Goal: Transaction & Acquisition: Purchase product/service

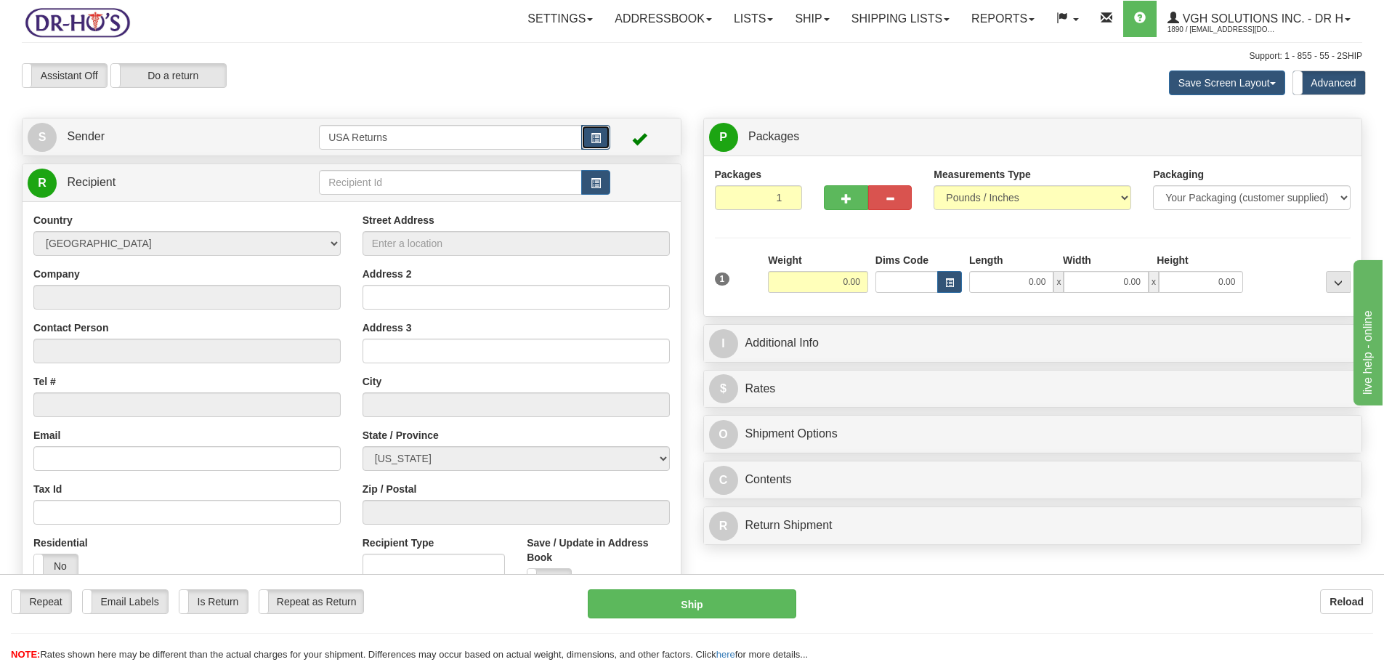
click at [599, 147] on button "button" at bounding box center [595, 137] width 29 height 25
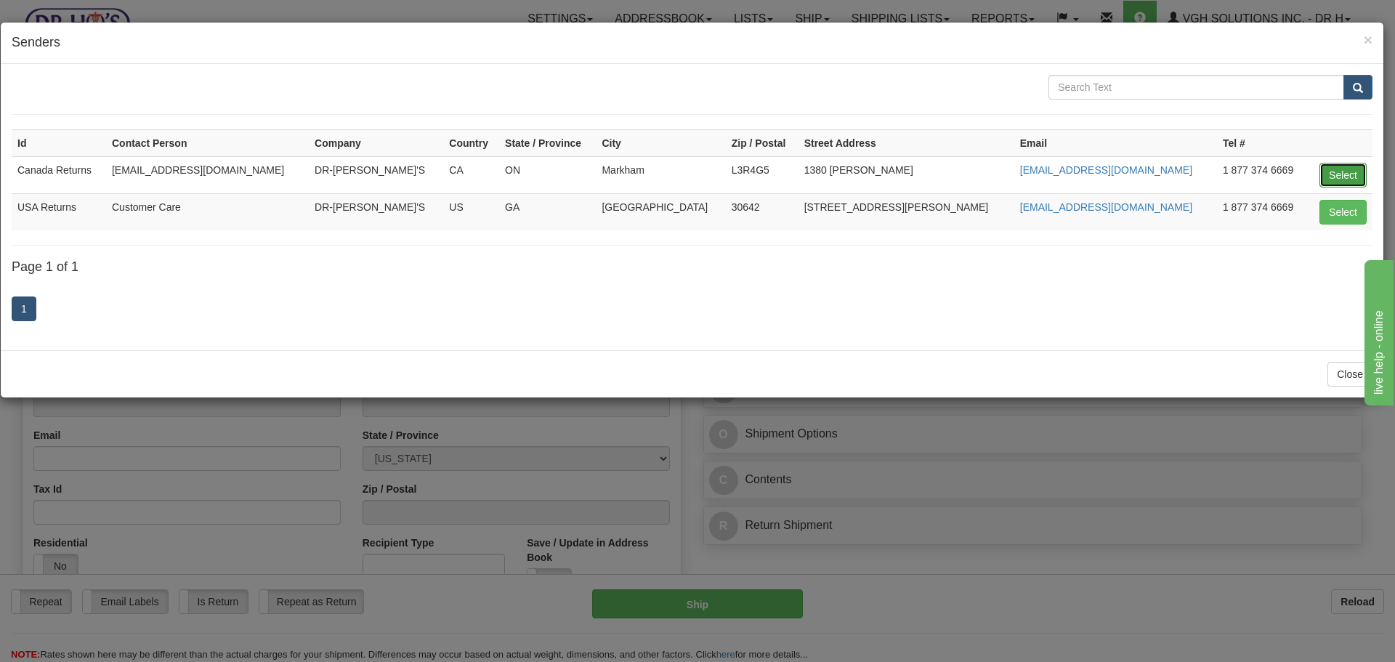
click at [1338, 174] on button "Select" at bounding box center [1342, 175] width 47 height 25
type input "Canada Returns"
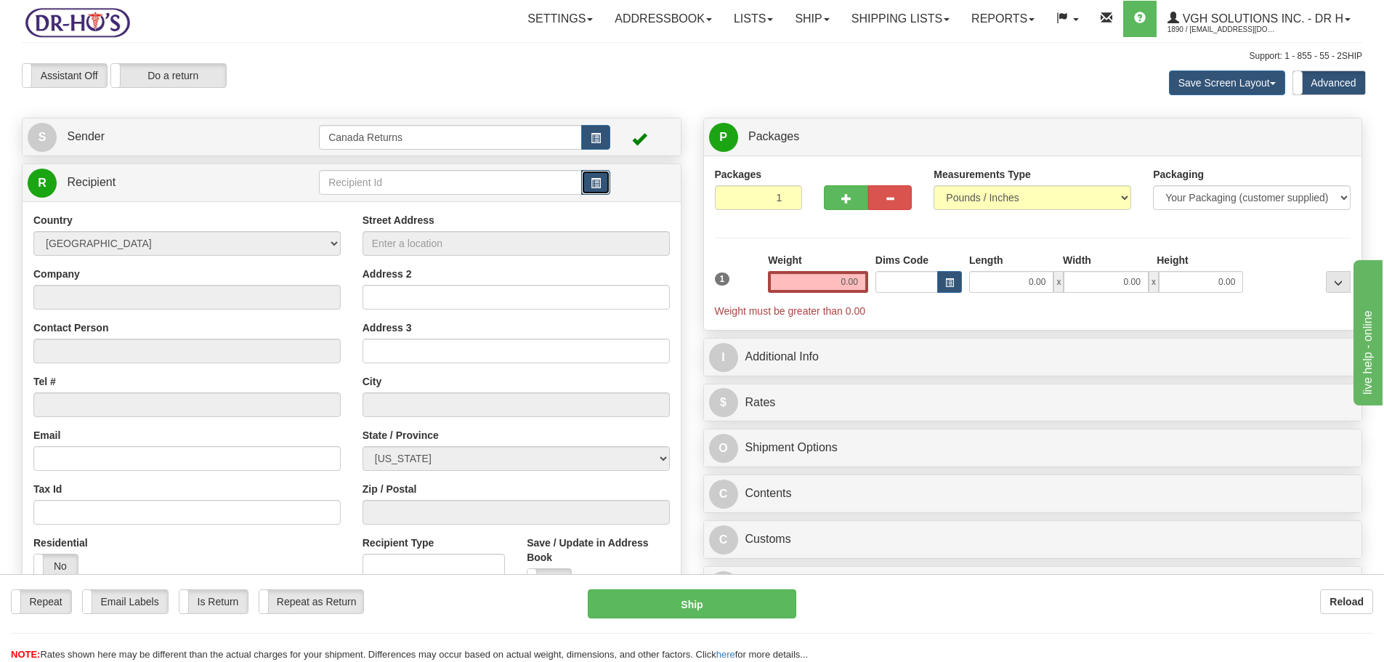
click at [593, 189] on button "button" at bounding box center [595, 182] width 29 height 25
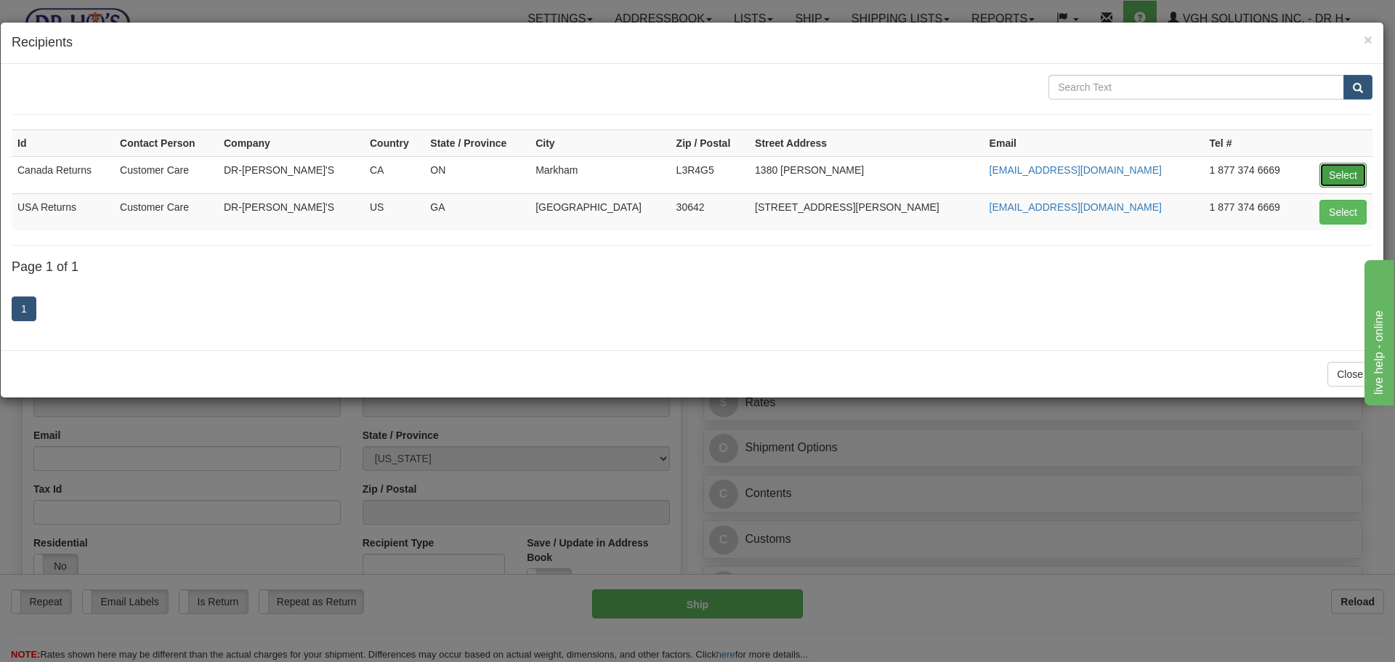
click at [1334, 171] on button "Select" at bounding box center [1342, 175] width 47 height 25
type input "Canada Returns"
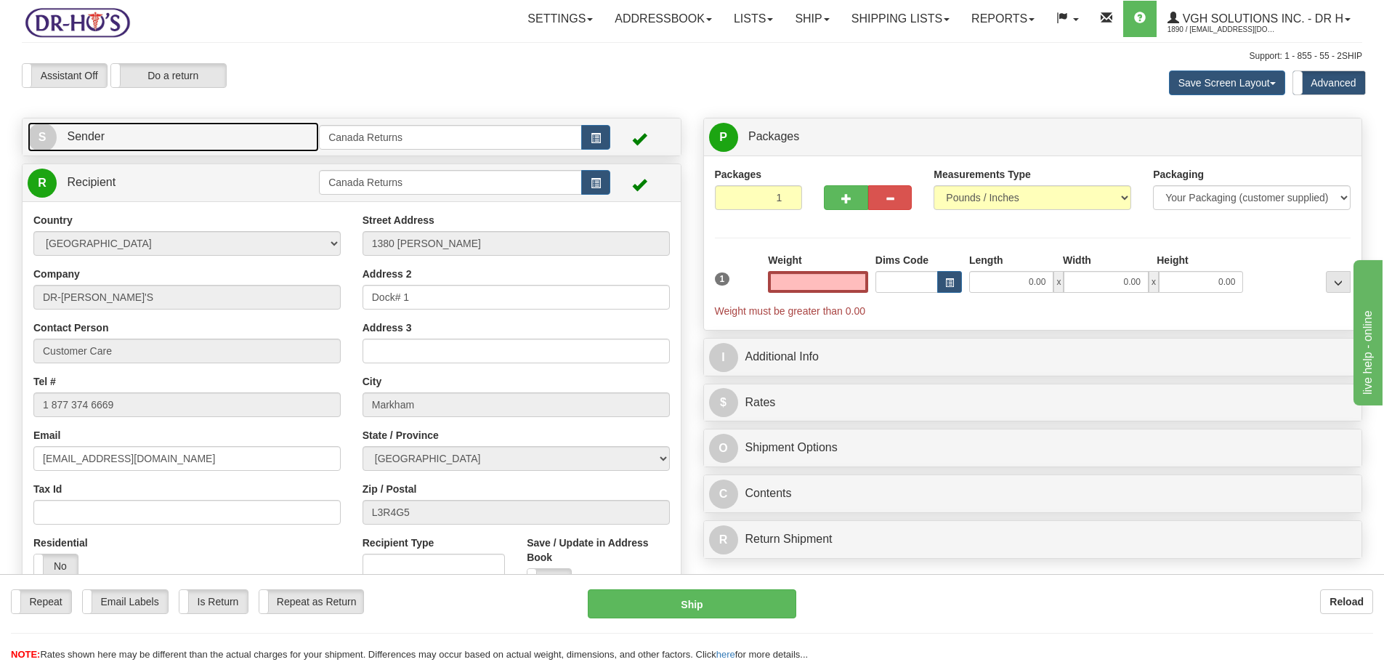
type input "0.00"
click at [108, 136] on link "S Sender" at bounding box center [173, 137] width 291 height 30
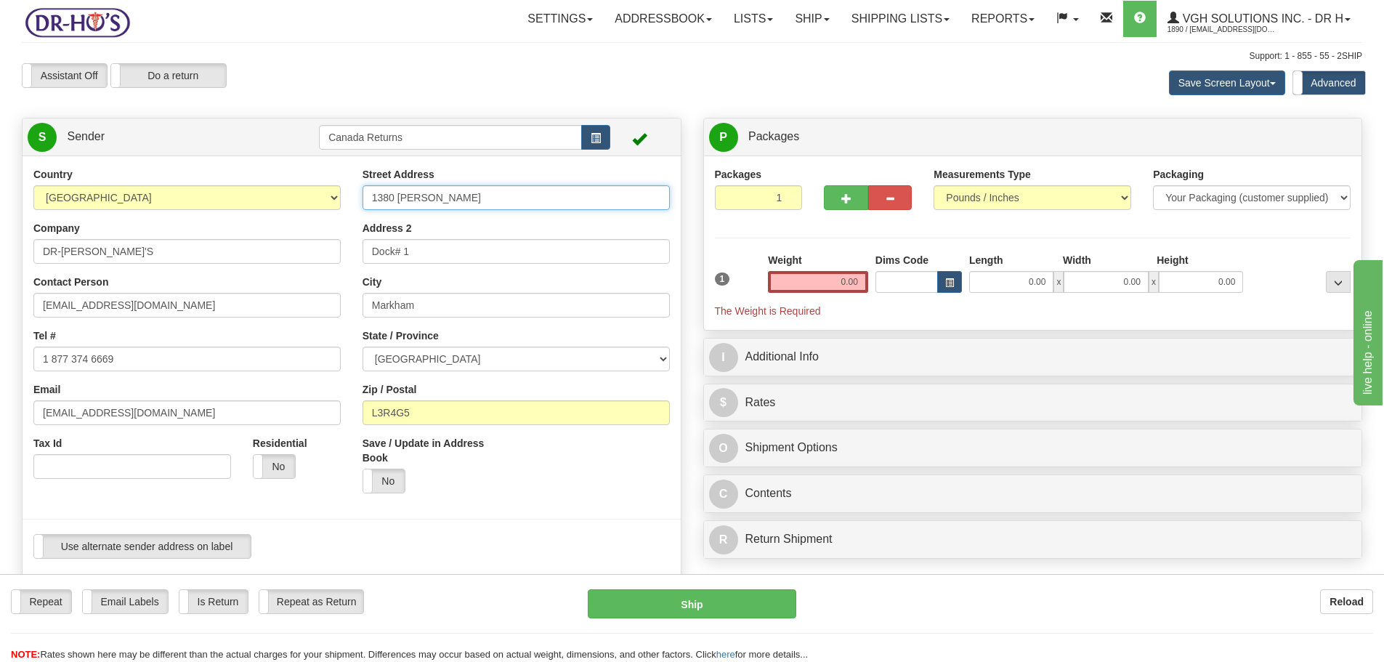
click at [426, 202] on input "1380 [PERSON_NAME]" at bounding box center [515, 197] width 307 height 25
paste input "[STREET_ADDRESS]"
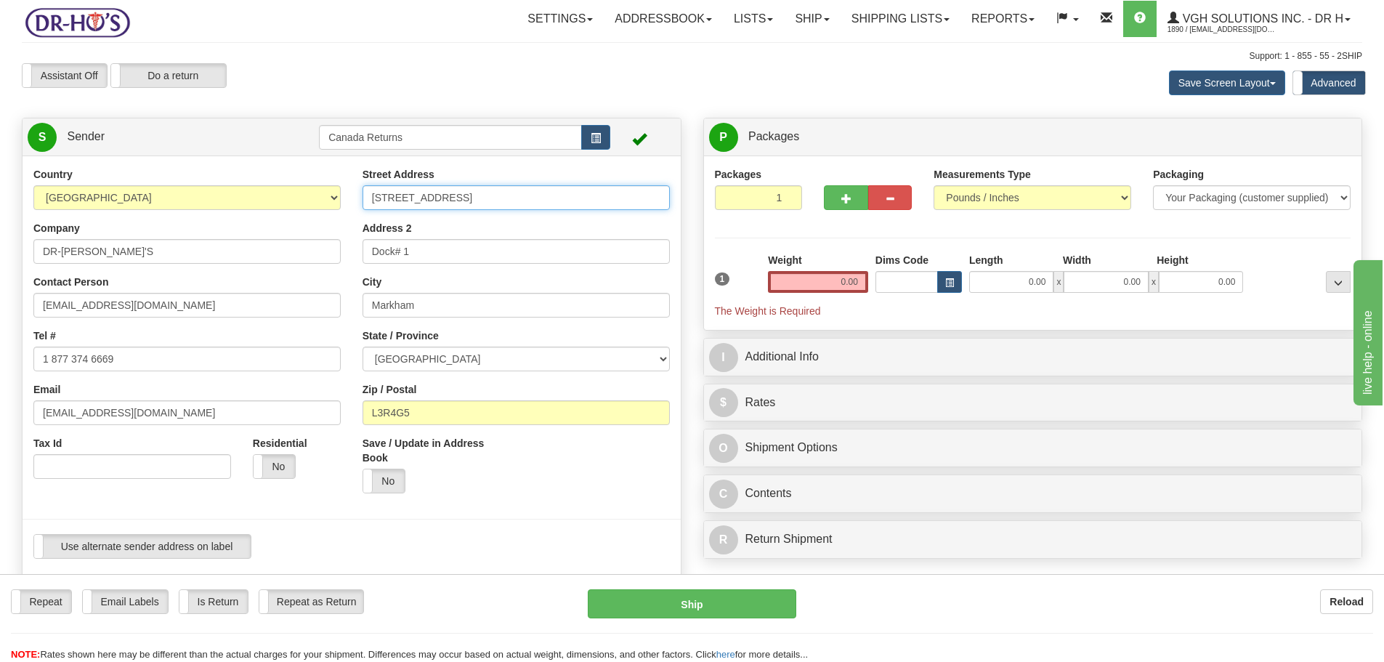
click at [432, 193] on input "[STREET_ADDRESS]" at bounding box center [515, 197] width 307 height 25
drag, startPoint x: 445, startPoint y: 195, endPoint x: 677, endPoint y: 193, distance: 232.4
click at [677, 193] on div "Street Address [STREET_ADDRESS] Address 2 Dock# 1 City [GEOGRAPHIC_DATA] State …" at bounding box center [516, 335] width 329 height 337
click at [601, 195] on input "[STREET_ADDRESS]" at bounding box center [515, 197] width 307 height 25
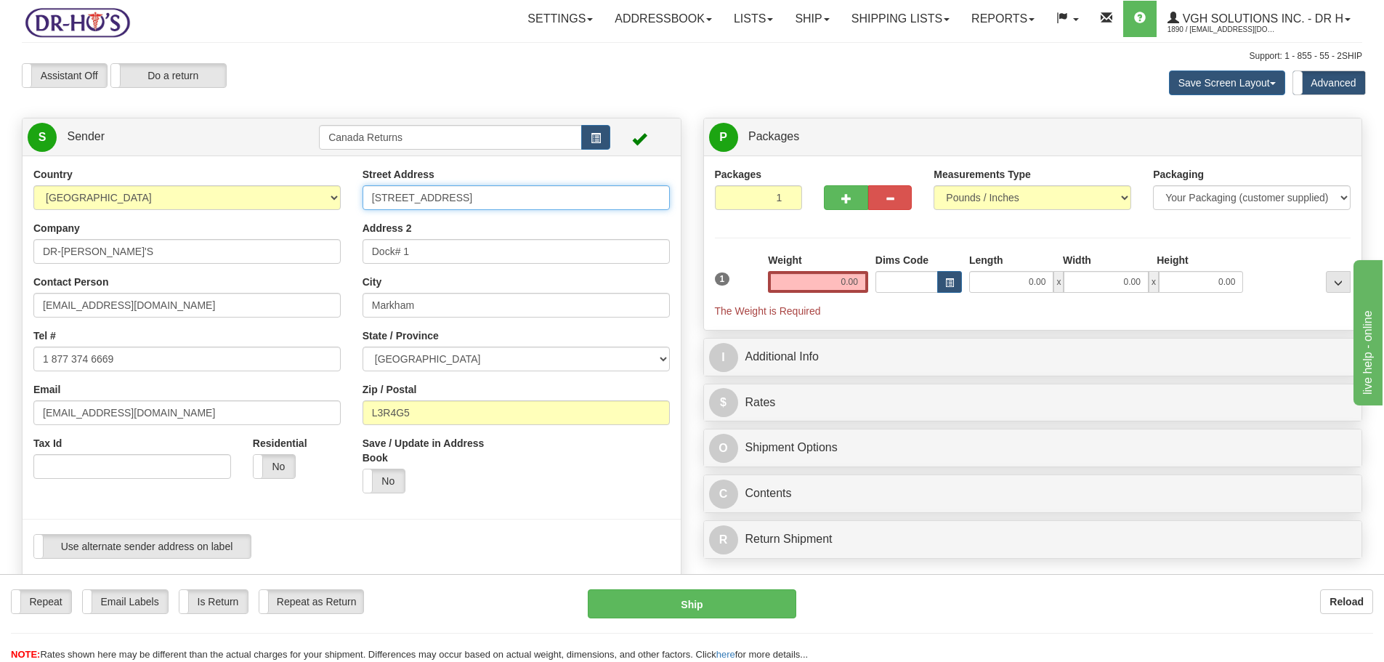
scroll to position [0, 0]
type input "[STREET_ADDRESS]"
click at [399, 412] on input "L3R4G5" at bounding box center [515, 412] width 307 height 25
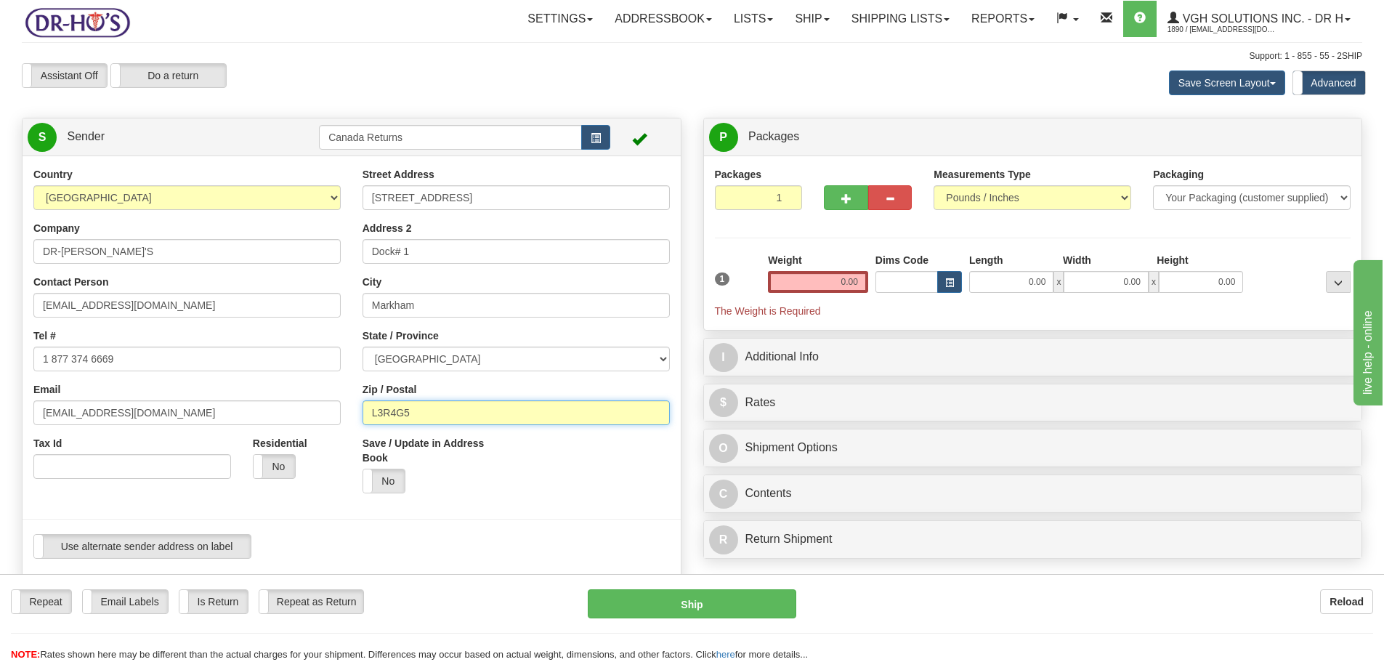
paste input "V9Y8C8"
type input "V9Y8C8"
click at [441, 363] on select "[GEOGRAPHIC_DATA] [GEOGRAPHIC_DATA] [GEOGRAPHIC_DATA] [GEOGRAPHIC_DATA] [GEOGRA…" at bounding box center [515, 358] width 307 height 25
select select "BC"
click at [362, 346] on select "[GEOGRAPHIC_DATA] [GEOGRAPHIC_DATA] [GEOGRAPHIC_DATA] [GEOGRAPHIC_DATA] [GEOGRA…" at bounding box center [515, 358] width 307 height 25
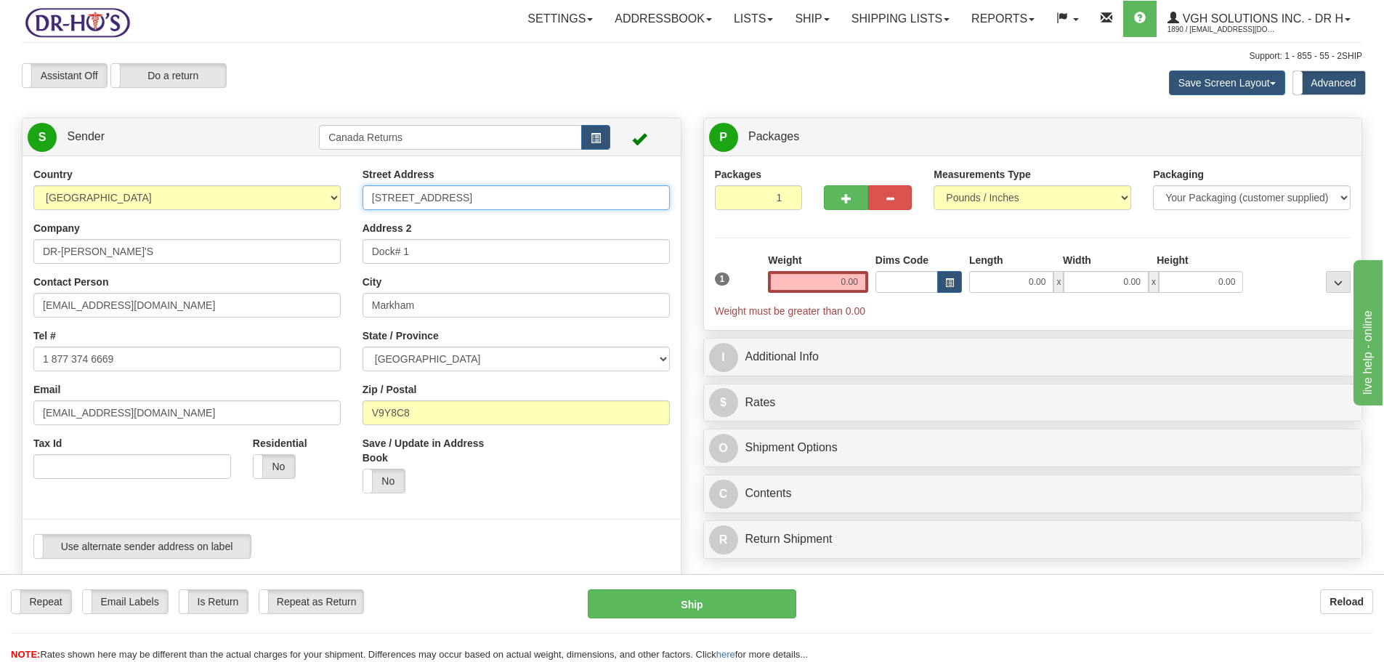
click at [486, 201] on input "[STREET_ADDRESS]" at bounding box center [515, 197] width 307 height 25
drag, startPoint x: 481, startPoint y: 198, endPoint x: 530, endPoint y: 200, distance: 49.4
click at [530, 200] on input "[STREET_ADDRESS]" at bounding box center [515, 197] width 307 height 25
type input "[STREET_ADDRESS]"
click at [415, 302] on input "Markham" at bounding box center [515, 305] width 307 height 25
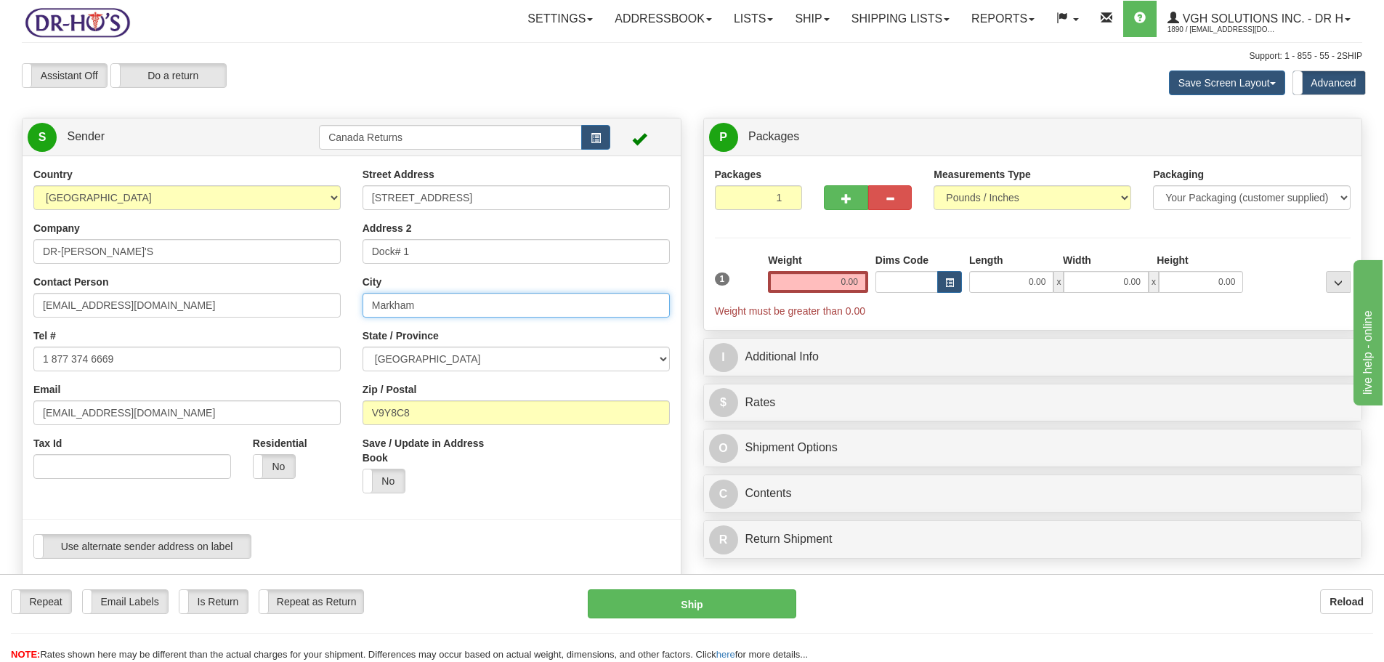
click at [415, 302] on input "Markham" at bounding box center [515, 305] width 307 height 25
paste input "[GEOGRAPHIC_DATA]"
type input "[GEOGRAPHIC_DATA]"
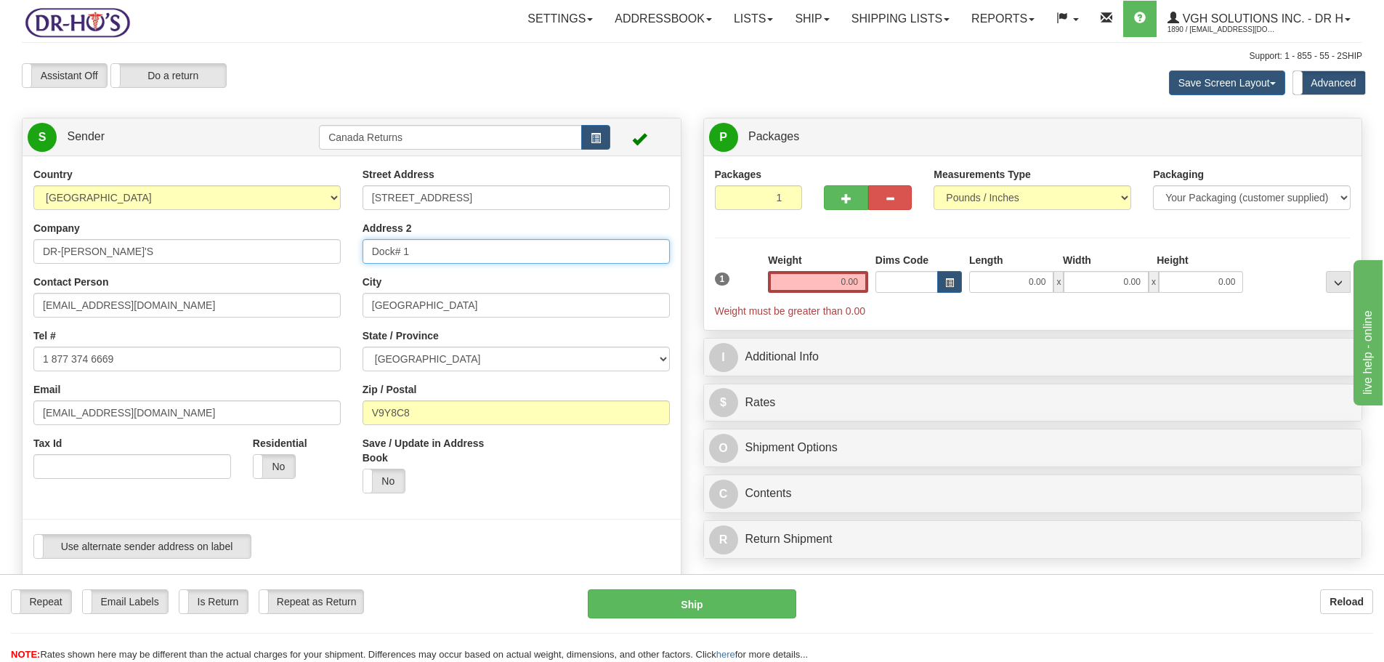
drag, startPoint x: 455, startPoint y: 247, endPoint x: 179, endPoint y: 232, distance: 276.4
click at [182, 232] on div "Country [GEOGRAPHIC_DATA] [GEOGRAPHIC_DATA] [GEOGRAPHIC_DATA] [GEOGRAPHIC_DATA]…" at bounding box center [352, 368] width 658 height 402
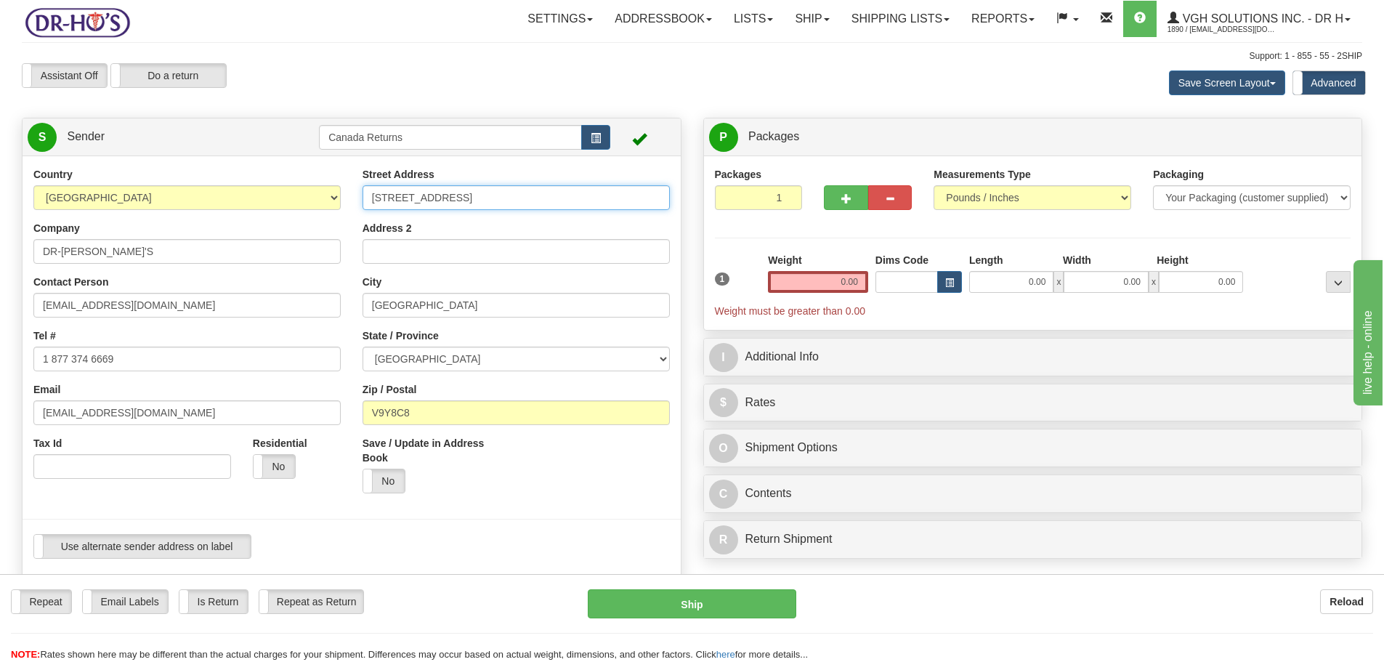
drag, startPoint x: 476, startPoint y: 191, endPoint x: 726, endPoint y: 227, distance: 253.2
click at [726, 118] on div "Create a label for the return Create Pickup Without Label S Sender" at bounding box center [692, 118] width 1362 height 0
type input "[STREET_ADDRESS]"
click at [497, 65] on div "Assistant On Assistant Off Do a return Do a return" at bounding box center [294, 75] width 567 height 25
click at [110, 416] on input "[EMAIL_ADDRESS][DOMAIN_NAME]" at bounding box center [186, 412] width 307 height 25
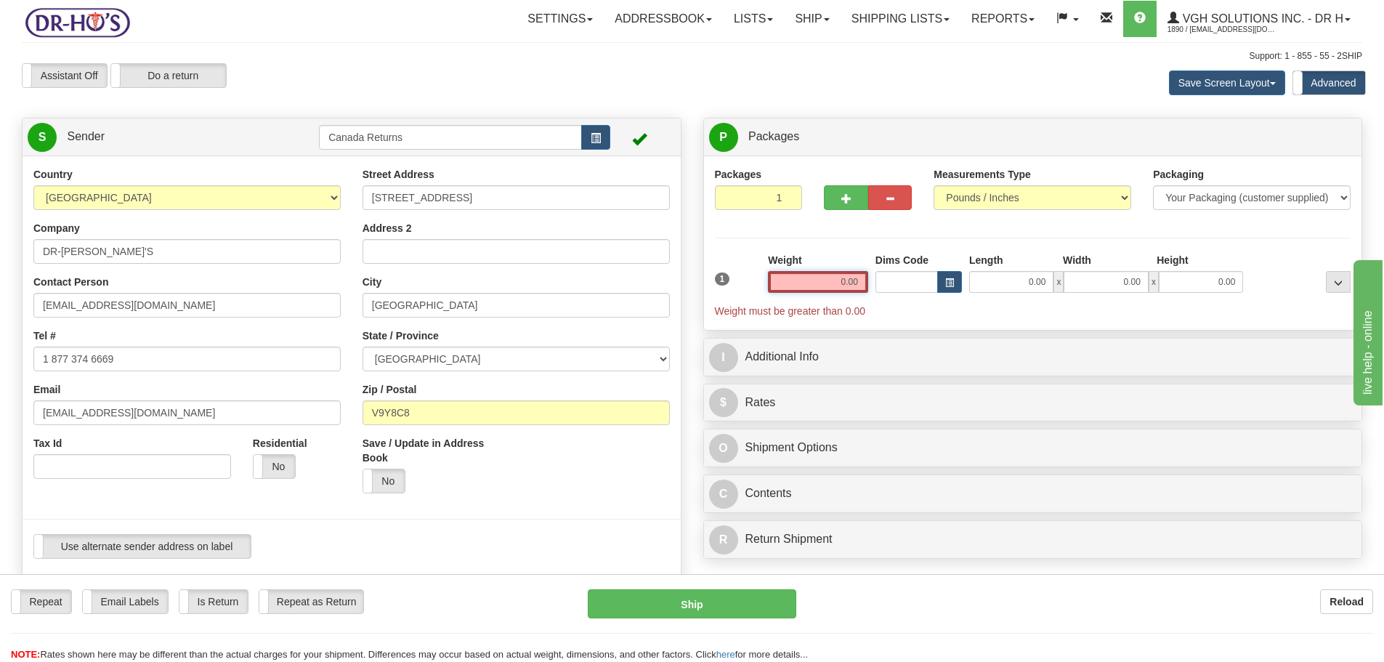
drag, startPoint x: 805, startPoint y: 278, endPoint x: 1052, endPoint y: 267, distance: 247.2
click at [1052, 266] on div "1 Weight 0.00 Dims Code 0.00" at bounding box center [1033, 285] width 644 height 65
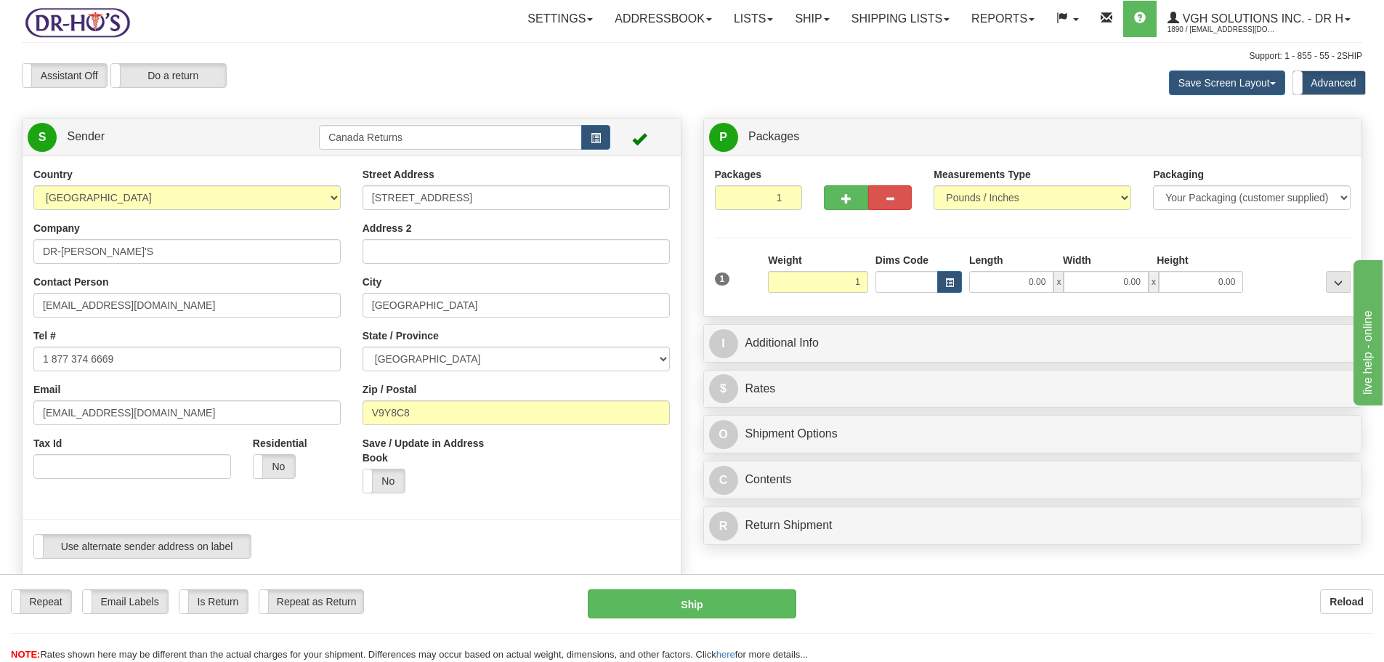
type input "1.00"
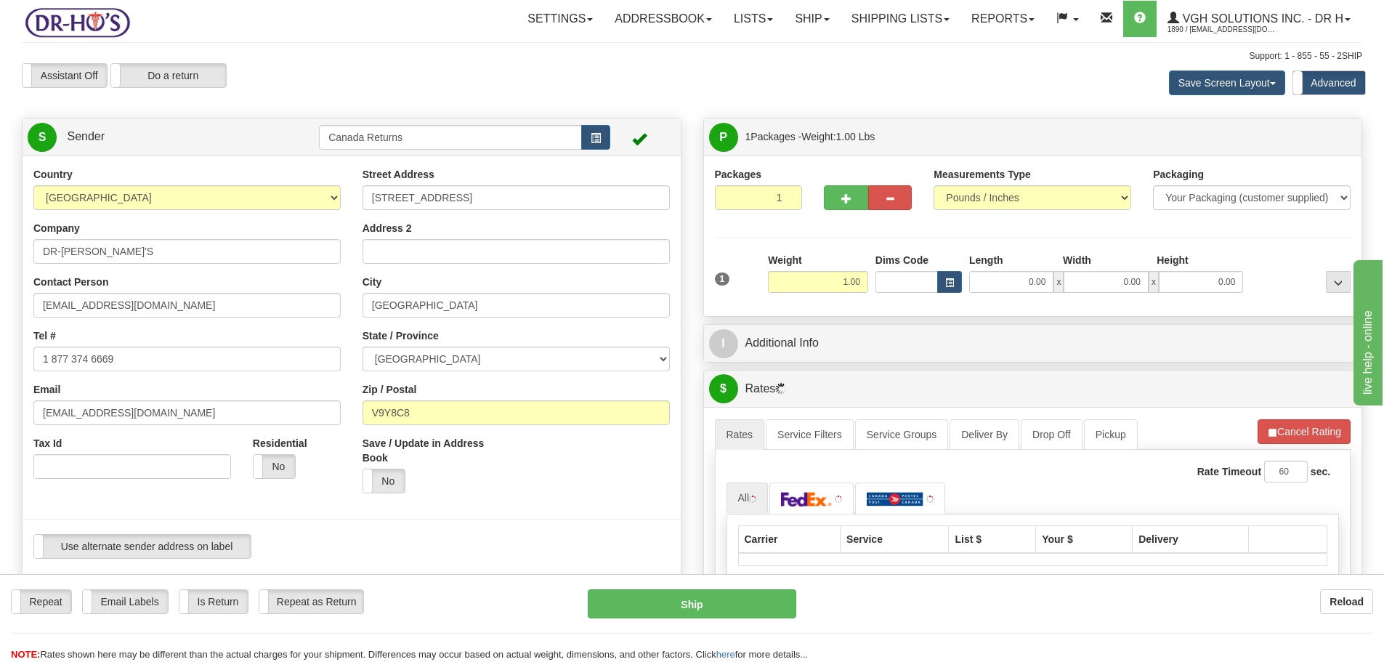
click at [727, 85] on div "Assistant On Assistant Off Do a return Do a return Previous Next Save Screen La…" at bounding box center [692, 82] width 1362 height 39
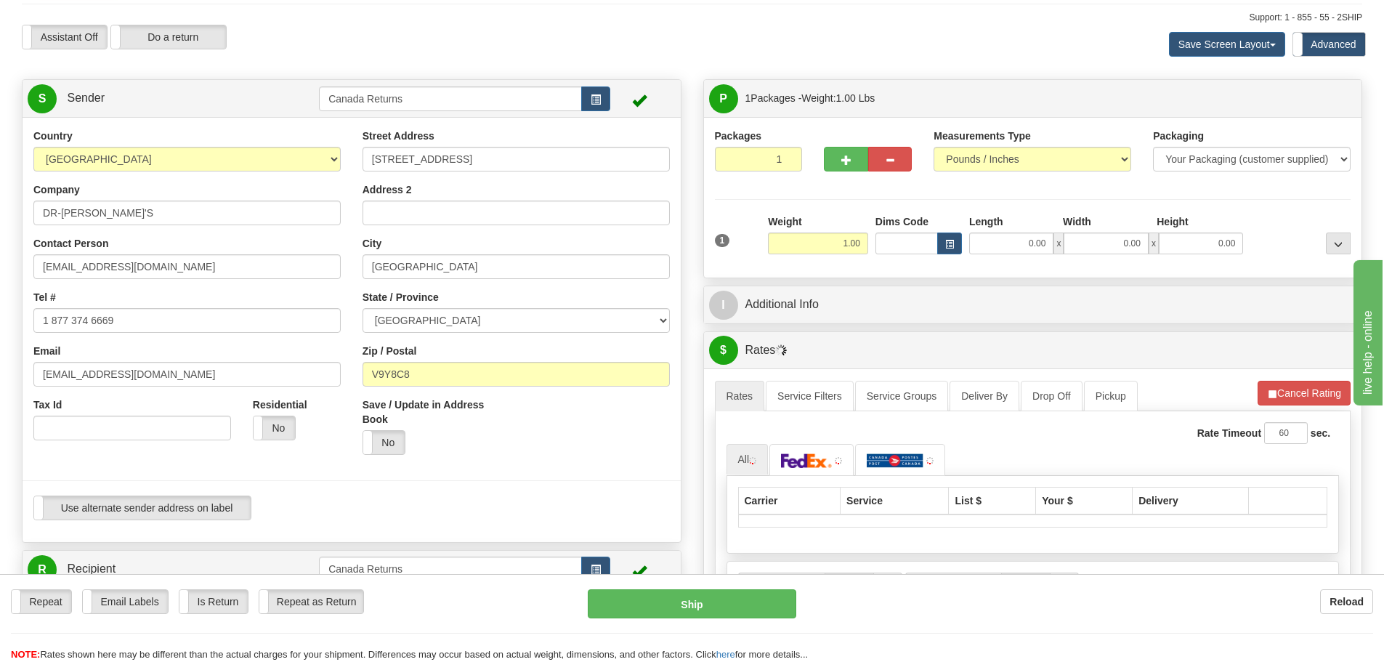
scroll to position [73, 0]
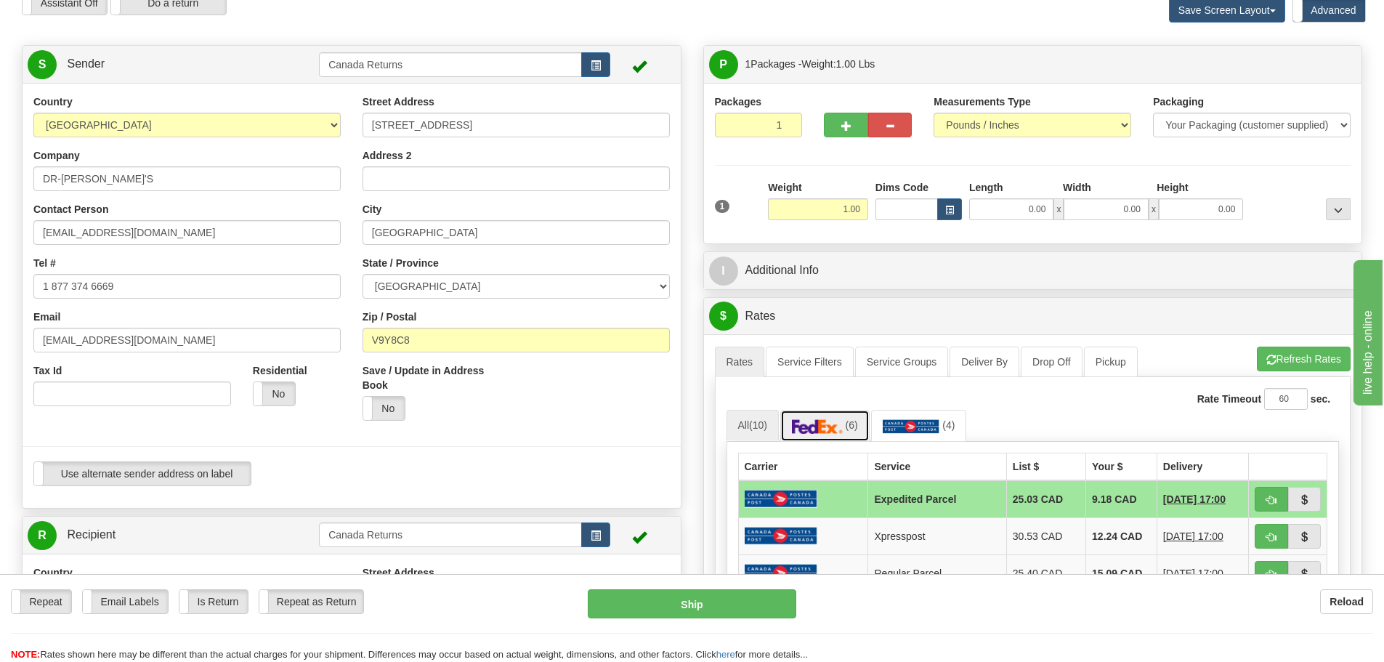
click at [822, 415] on link "(6)" at bounding box center [824, 425] width 89 height 31
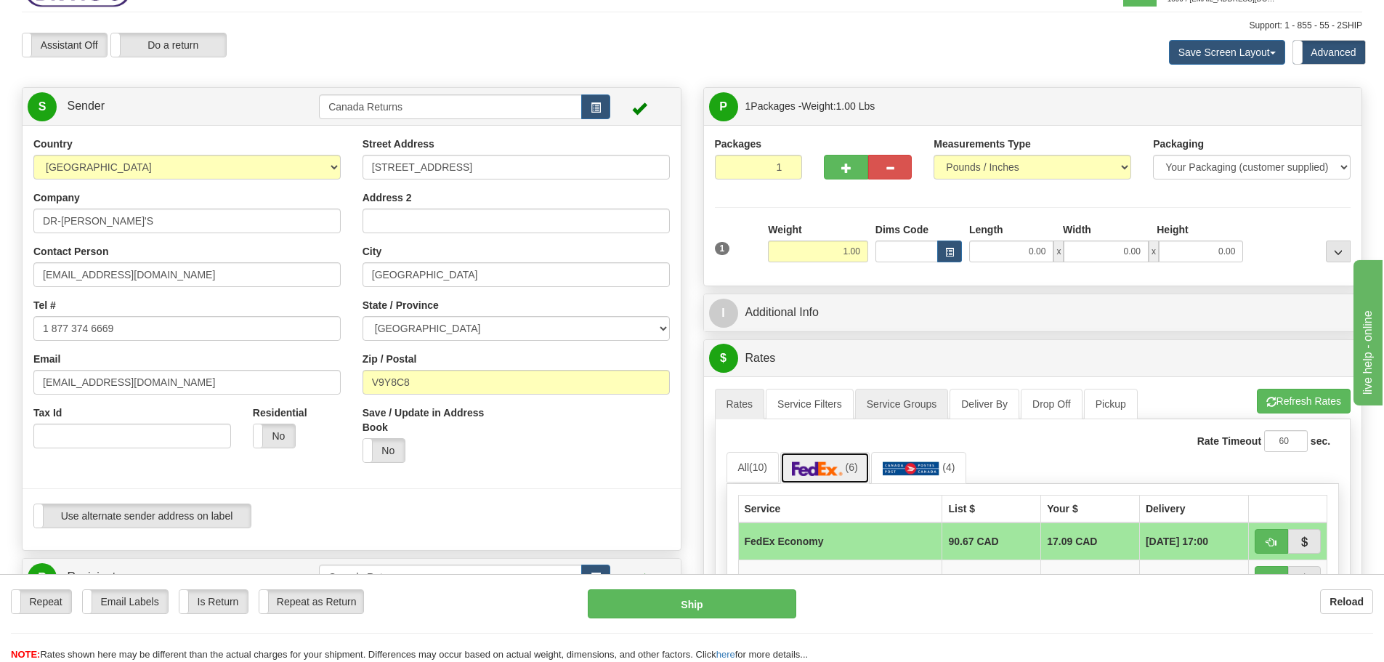
scroll to position [0, 0]
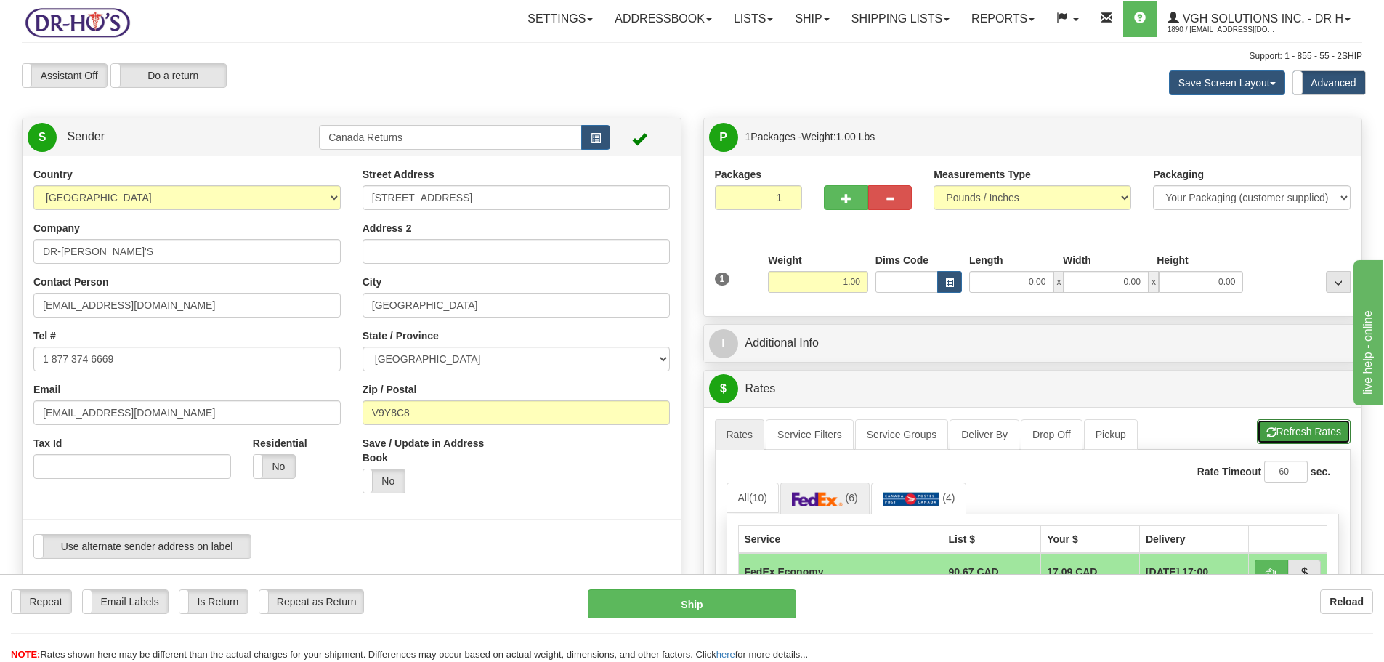
click at [1275, 436] on button "Refresh Rates" at bounding box center [1304, 431] width 94 height 25
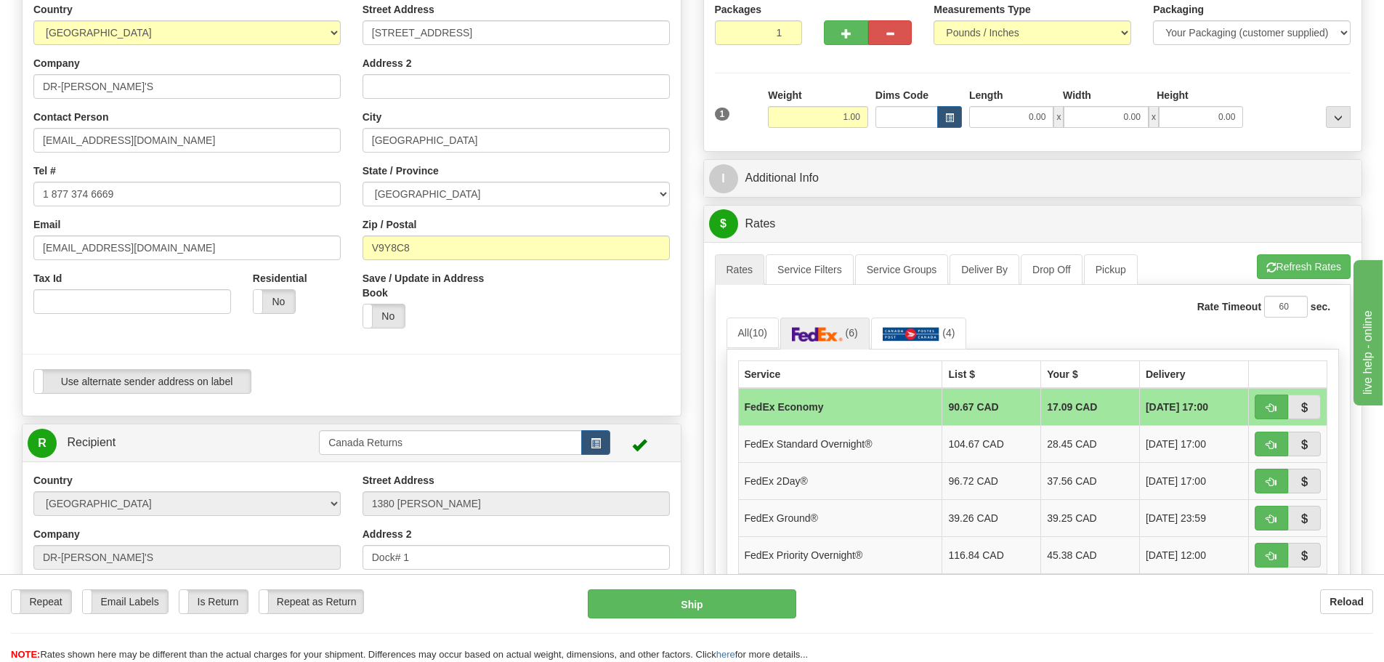
scroll to position [291, 0]
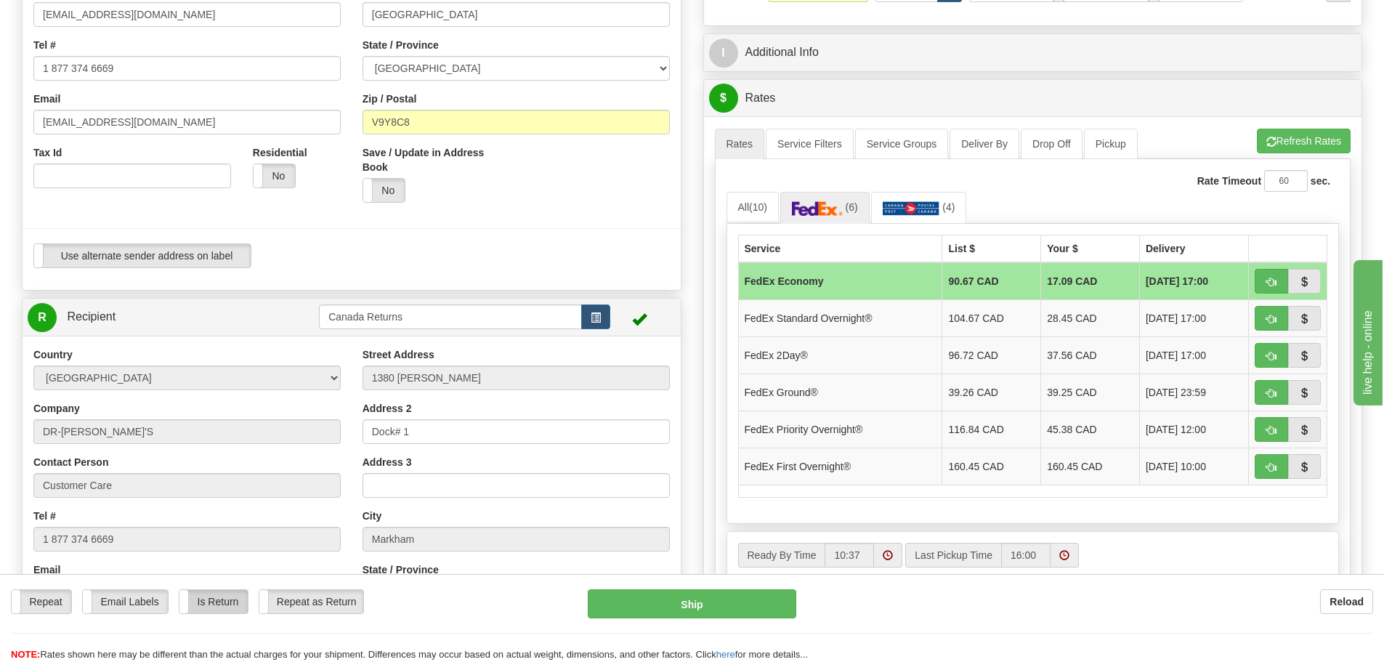
click at [227, 599] on label "Is Return" at bounding box center [213, 601] width 68 height 23
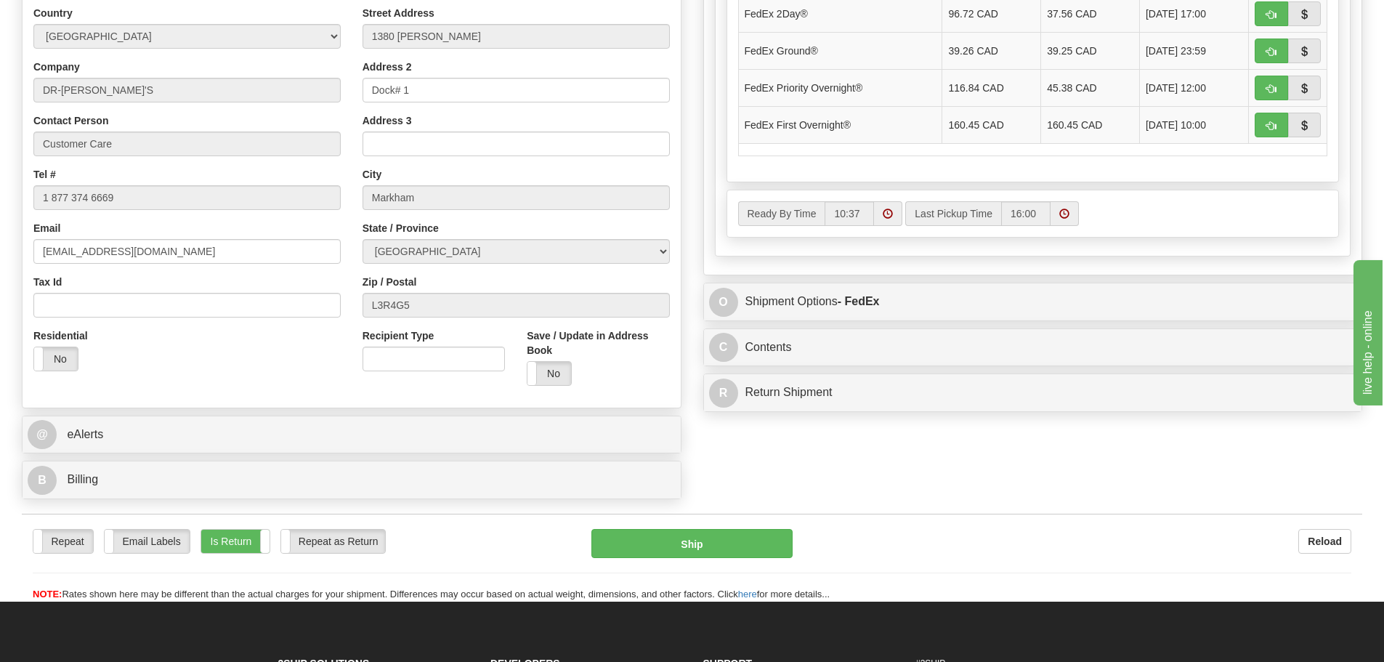
scroll to position [726, 0]
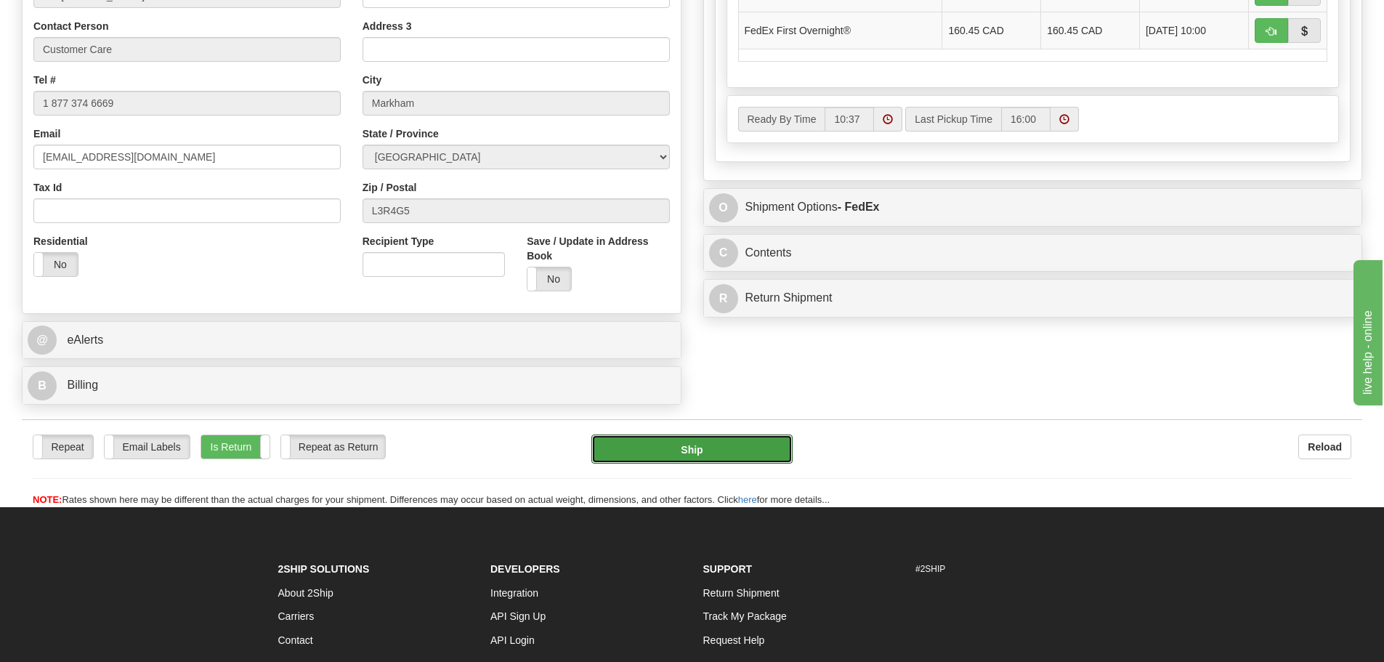
drag, startPoint x: 627, startPoint y: 455, endPoint x: 1014, endPoint y: 381, distance: 394.2
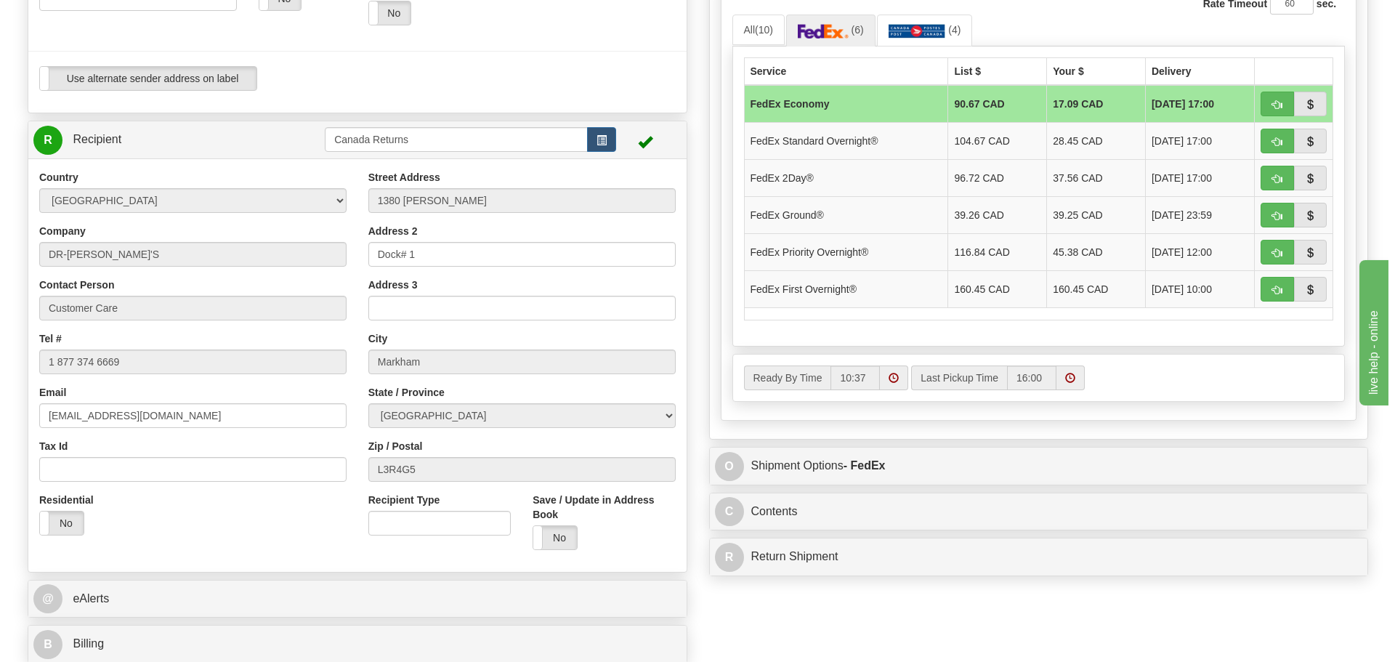
scroll to position [363, 0]
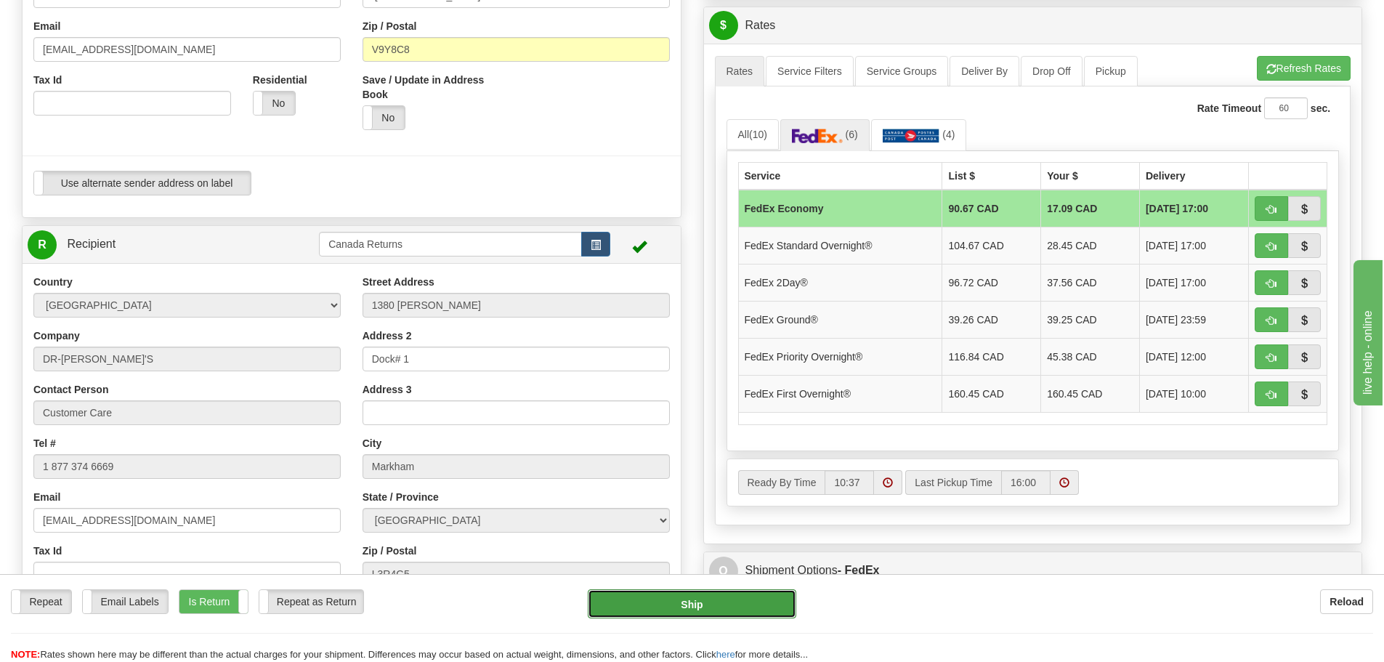
click at [732, 606] on button "Ship" at bounding box center [692, 603] width 208 height 29
type input "20"
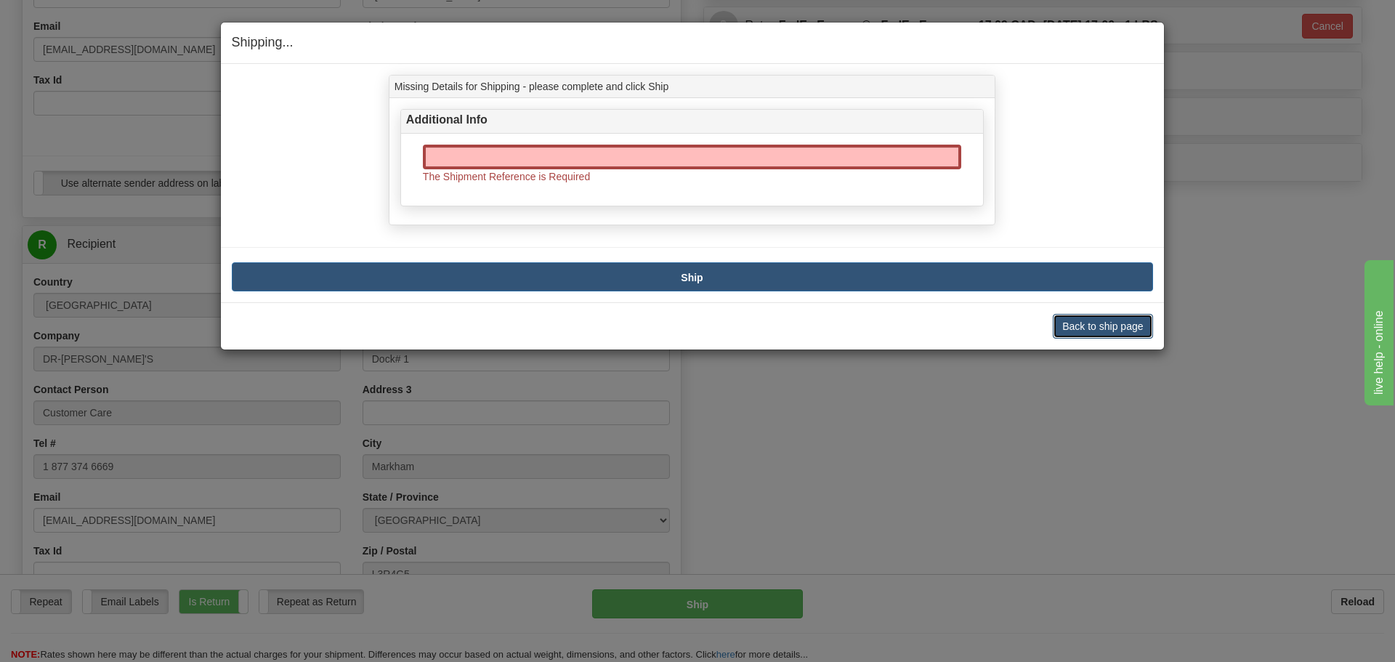
click at [1098, 323] on button "Back to ship page" at bounding box center [1102, 326] width 100 height 25
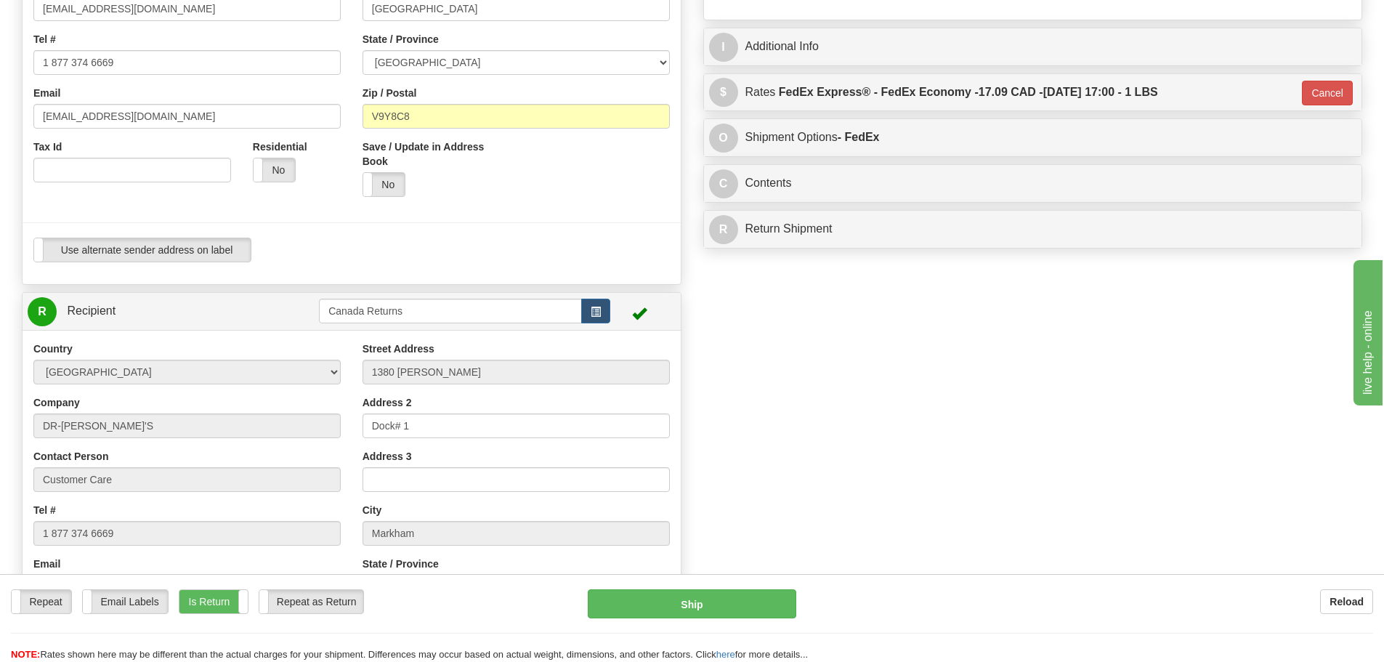
scroll to position [0, 0]
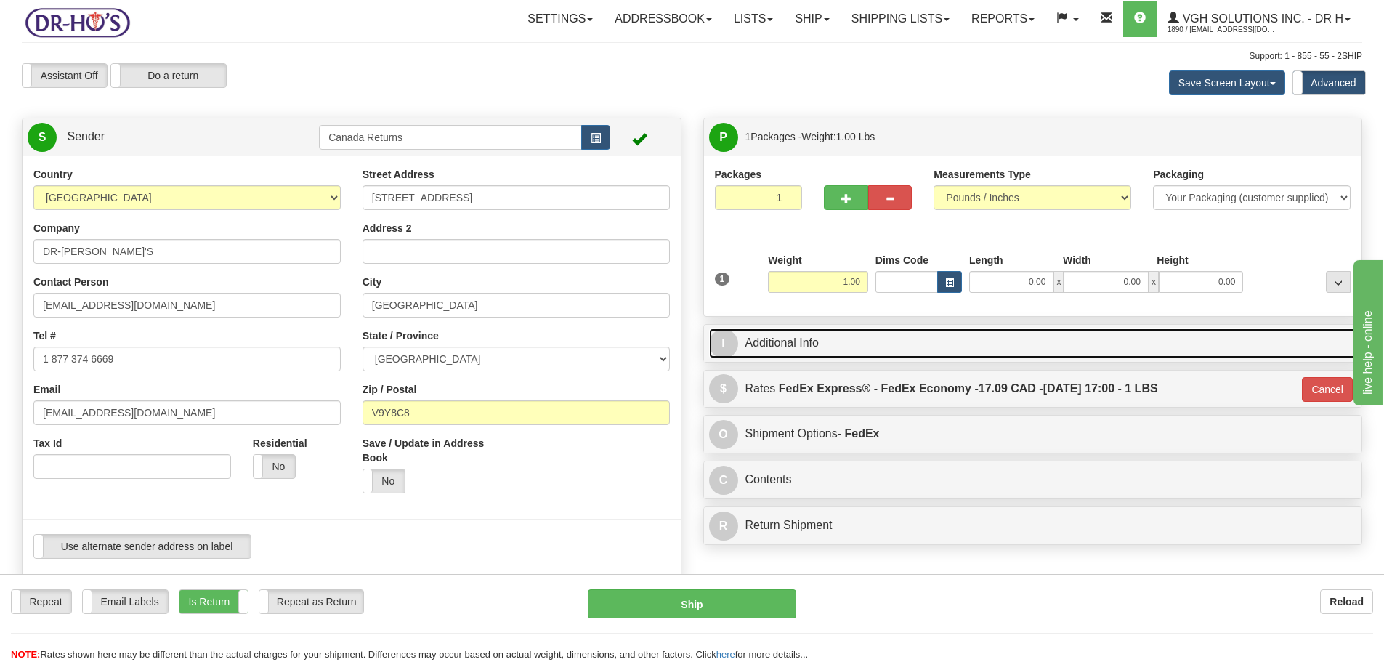
click at [753, 331] on link "I Additional Info" at bounding box center [1033, 343] width 648 height 30
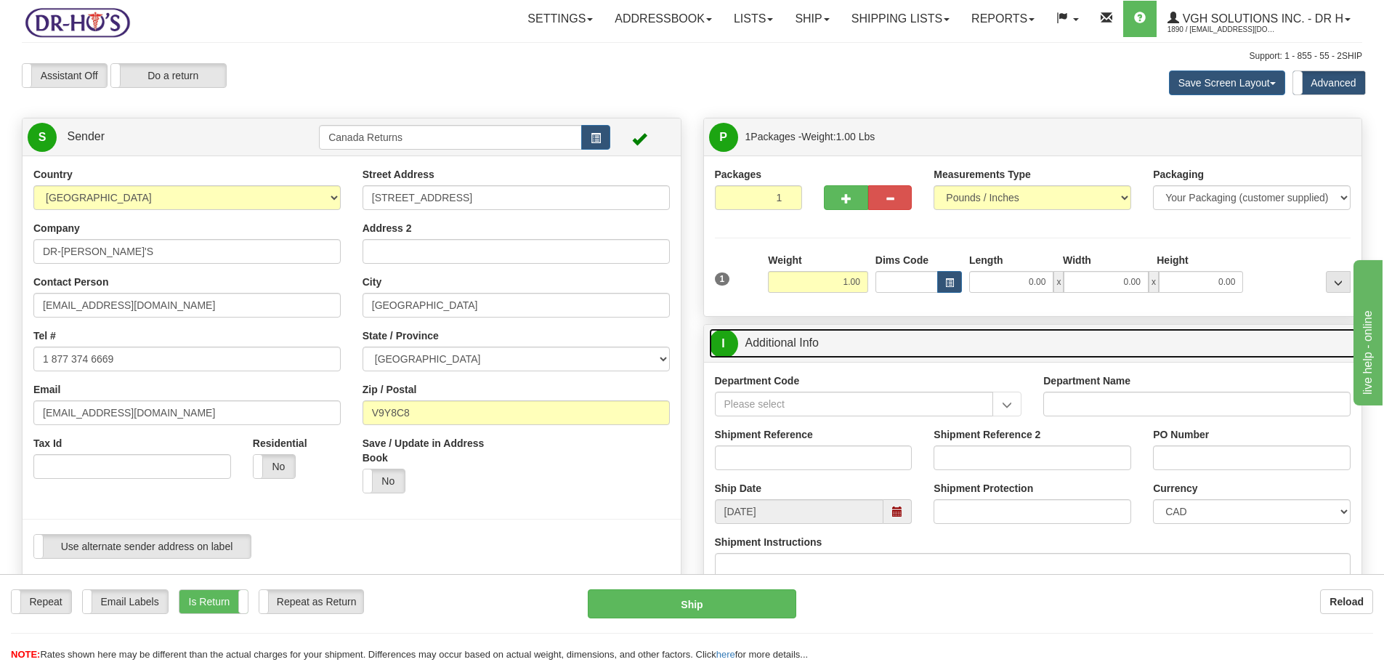
click at [896, 501] on span at bounding box center [897, 511] width 28 height 25
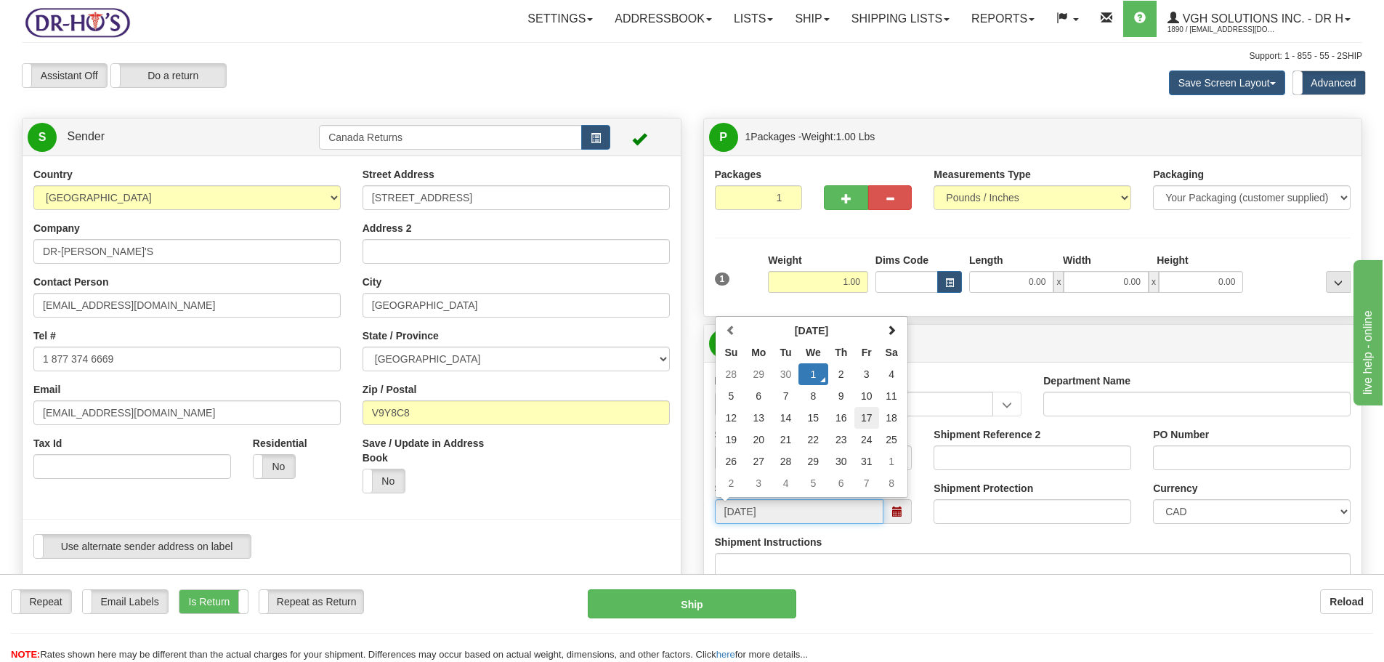
click at [860, 412] on td "17" at bounding box center [866, 418] width 25 height 22
type input "[DATE]"
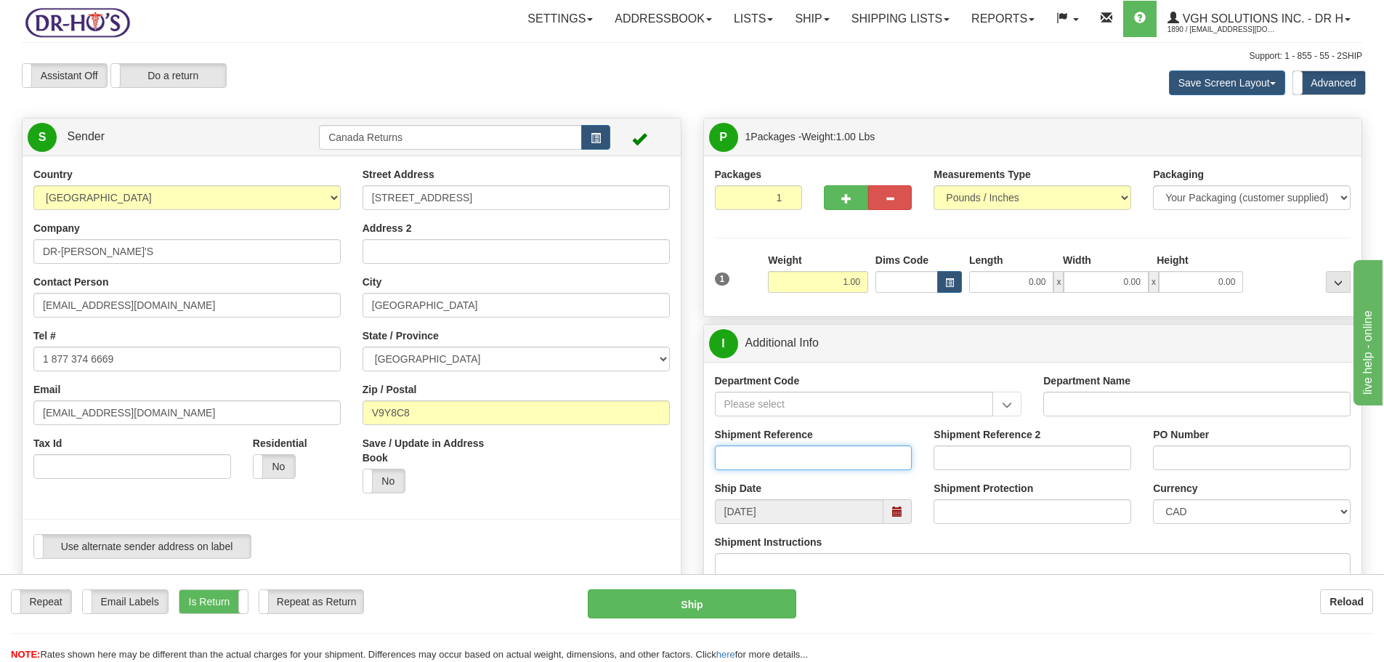
click at [845, 461] on input "Shipment Reference" at bounding box center [814, 457] width 198 height 25
click at [838, 455] on input "Shipment Reference" at bounding box center [814, 457] width 198 height 25
paste input "CU19269298"
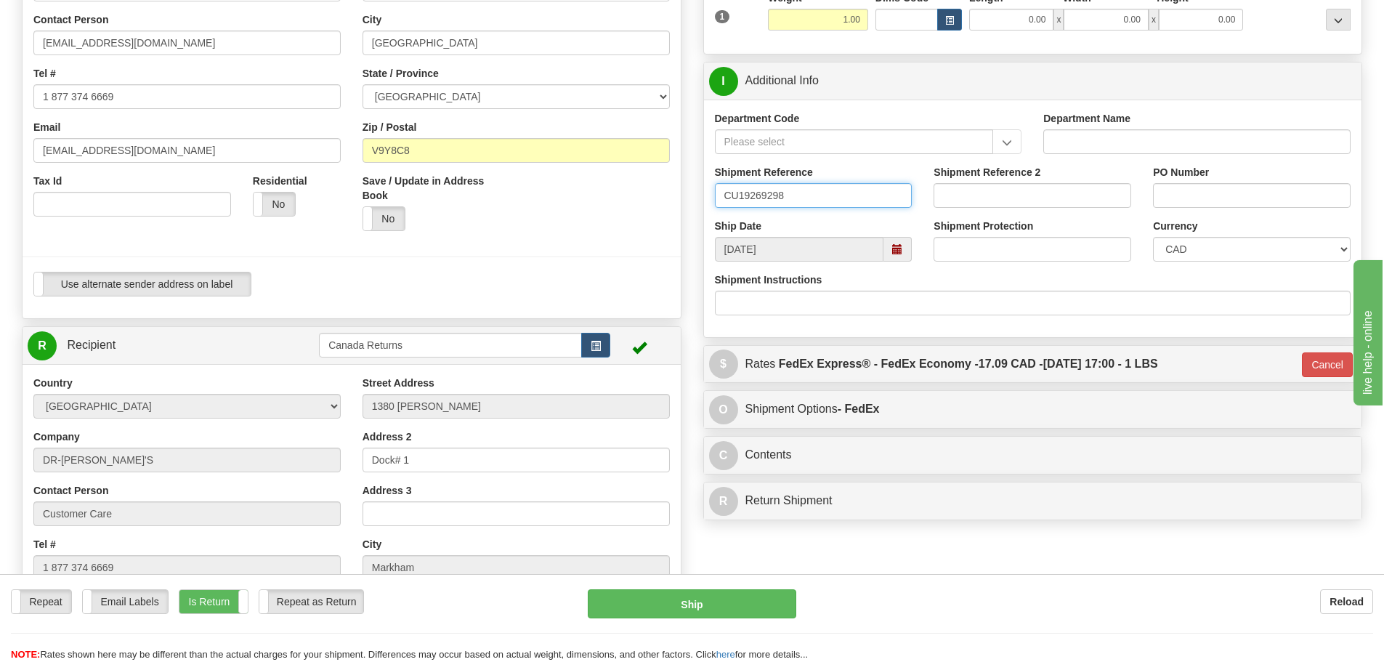
scroll to position [436, 0]
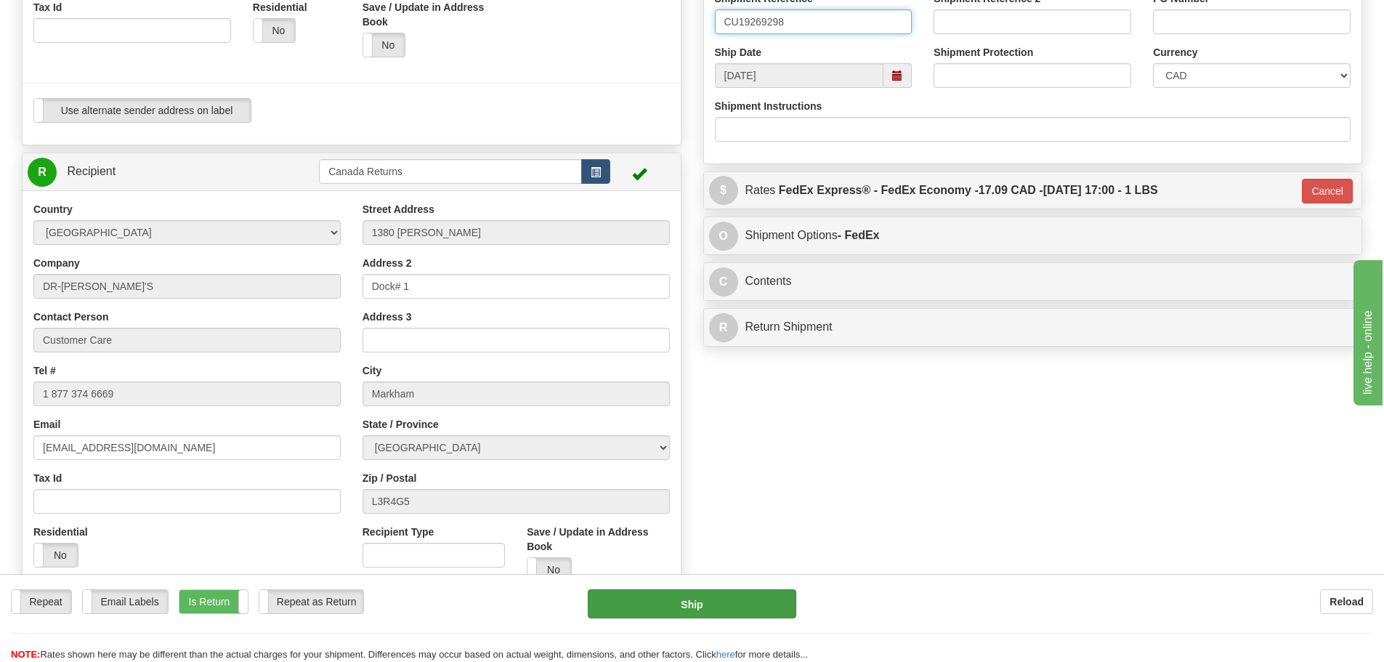
type input "CU19269298"
click at [713, 599] on button "Ship" at bounding box center [692, 603] width 208 height 29
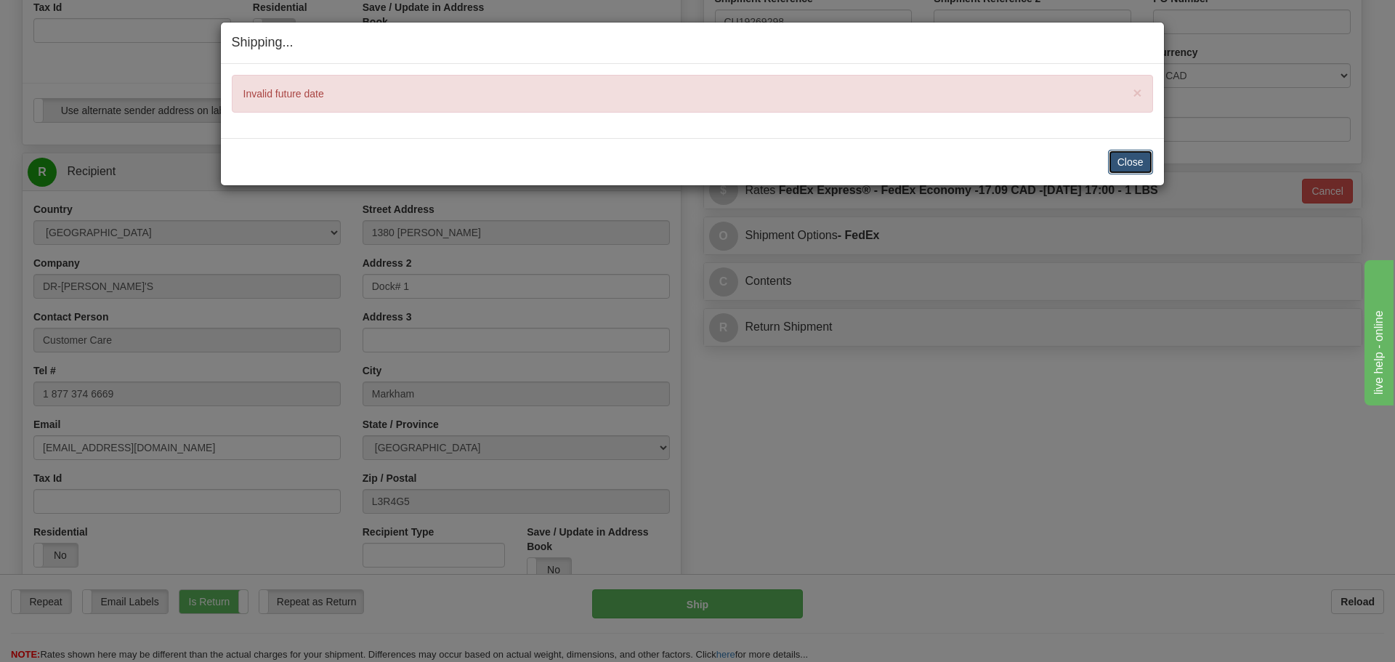
click at [1124, 163] on button "Close" at bounding box center [1130, 162] width 45 height 25
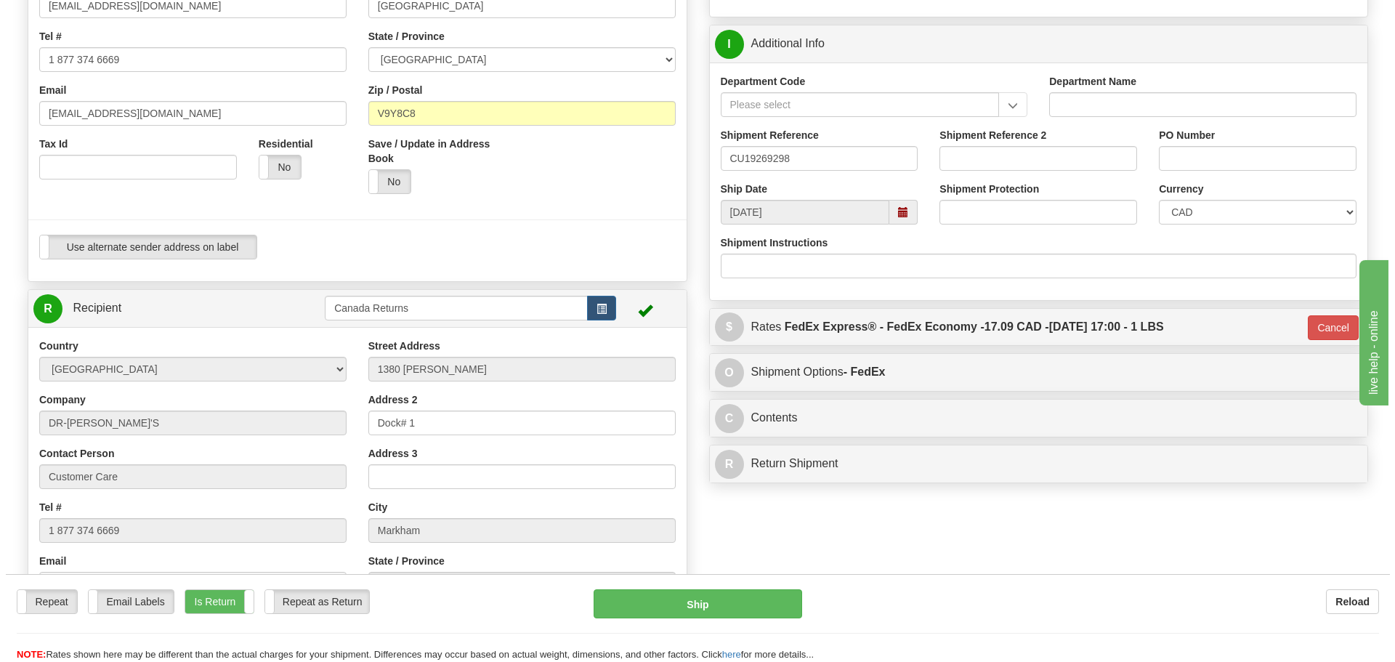
scroll to position [291, 0]
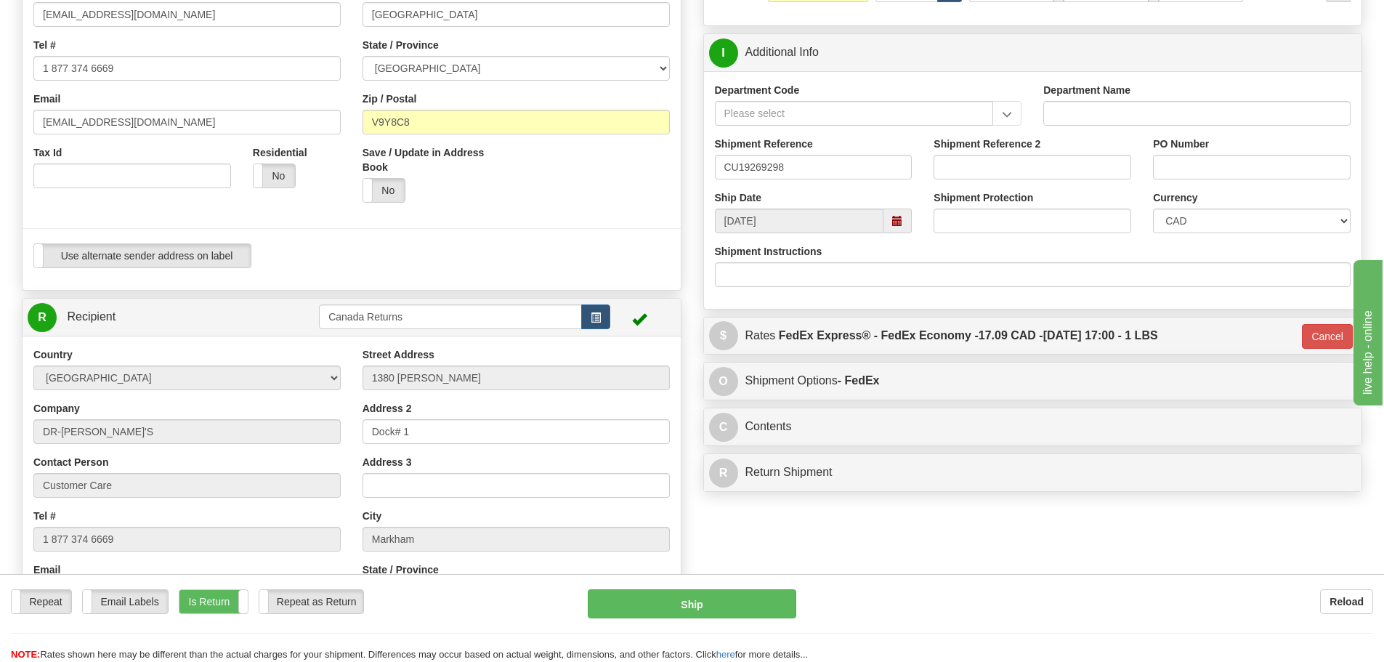
click at [884, 224] on span at bounding box center [897, 220] width 28 height 25
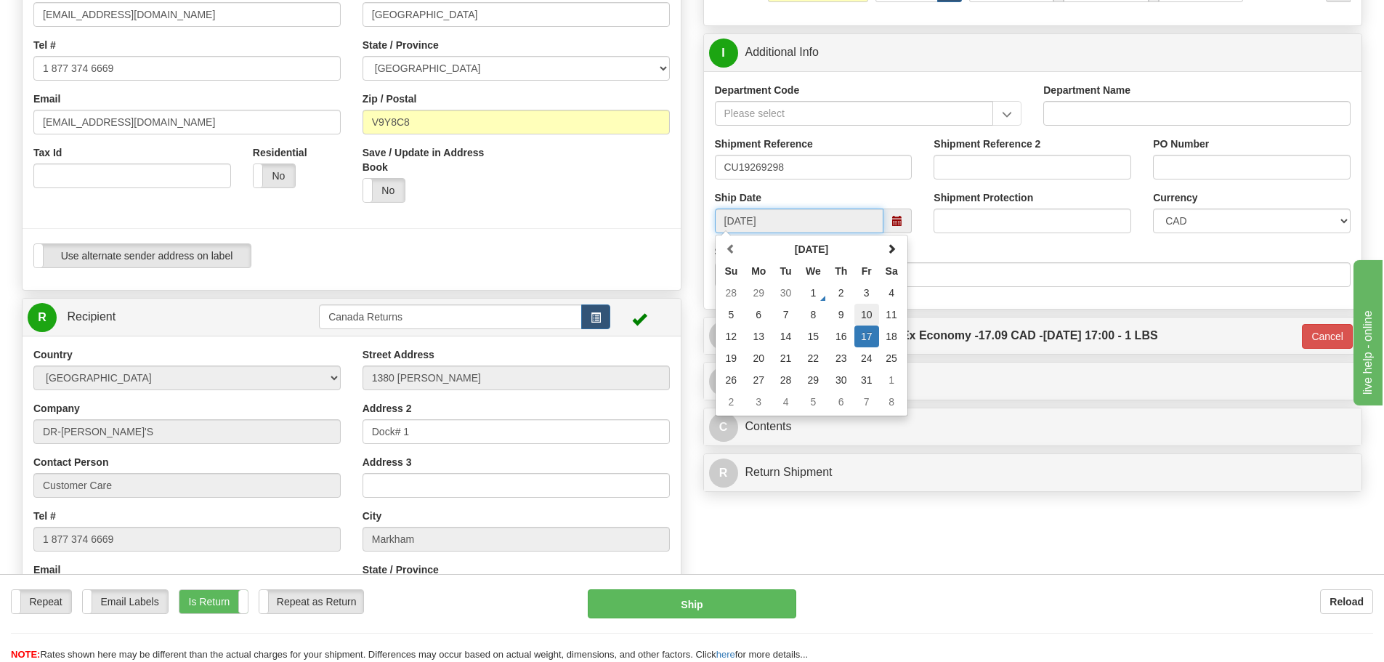
click at [863, 318] on td "10" at bounding box center [866, 315] width 25 height 22
type input "[DATE]"
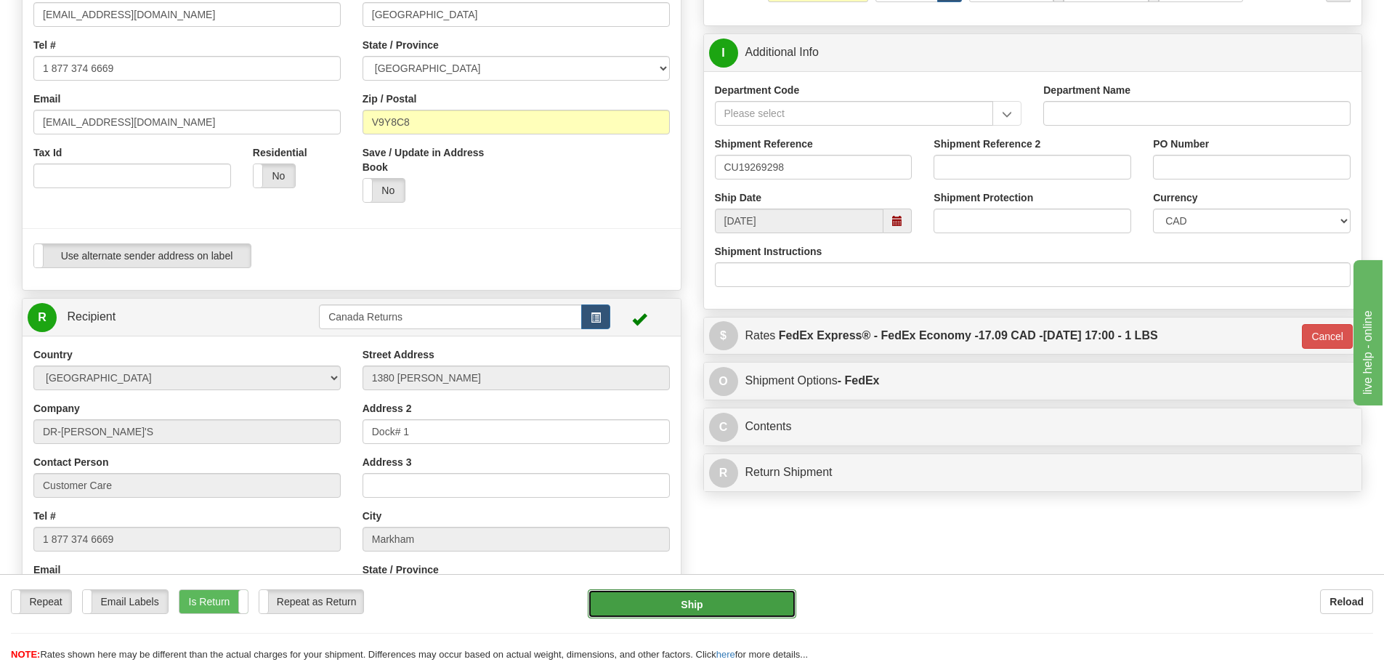
click at [721, 601] on button "Ship" at bounding box center [692, 603] width 208 height 29
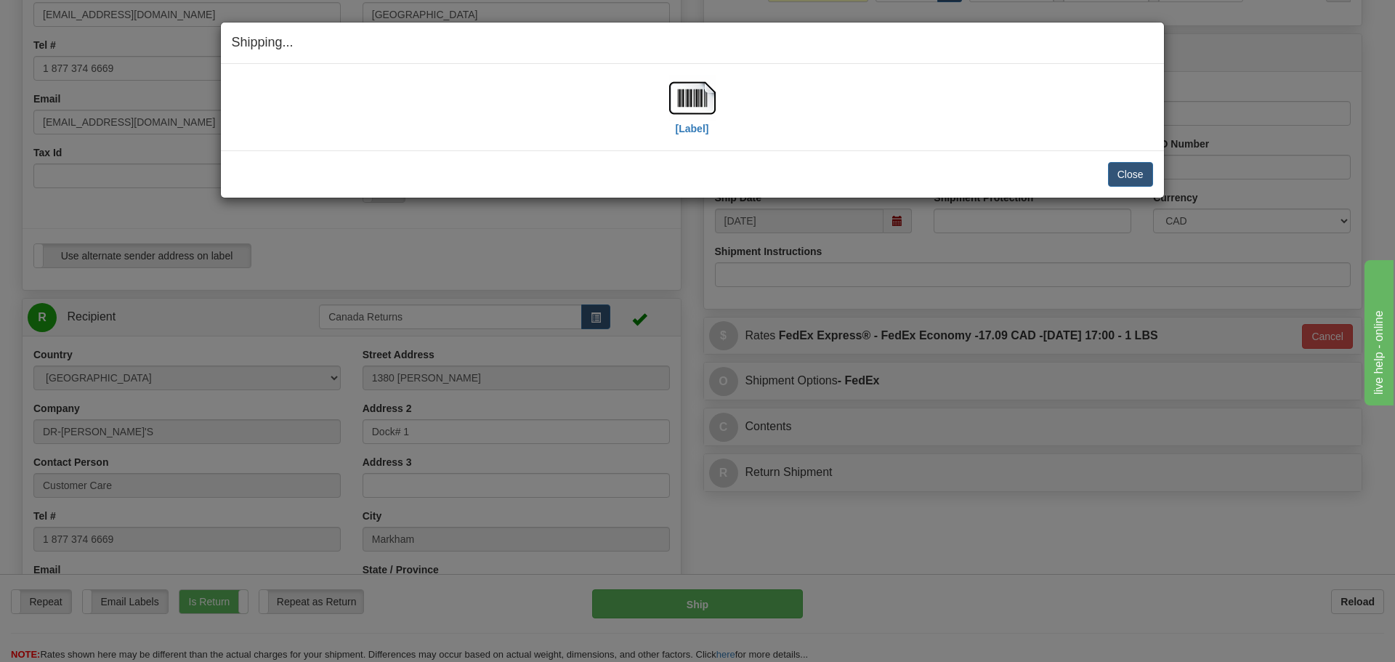
click at [699, 140] on div "[Label] IMPORTANT NOTICE Embassy / Consulate / Government Building / Hospital C…" at bounding box center [692, 107] width 943 height 86
click at [700, 124] on label "[Label]" at bounding box center [692, 128] width 33 height 15
